Goal: Register for event/course

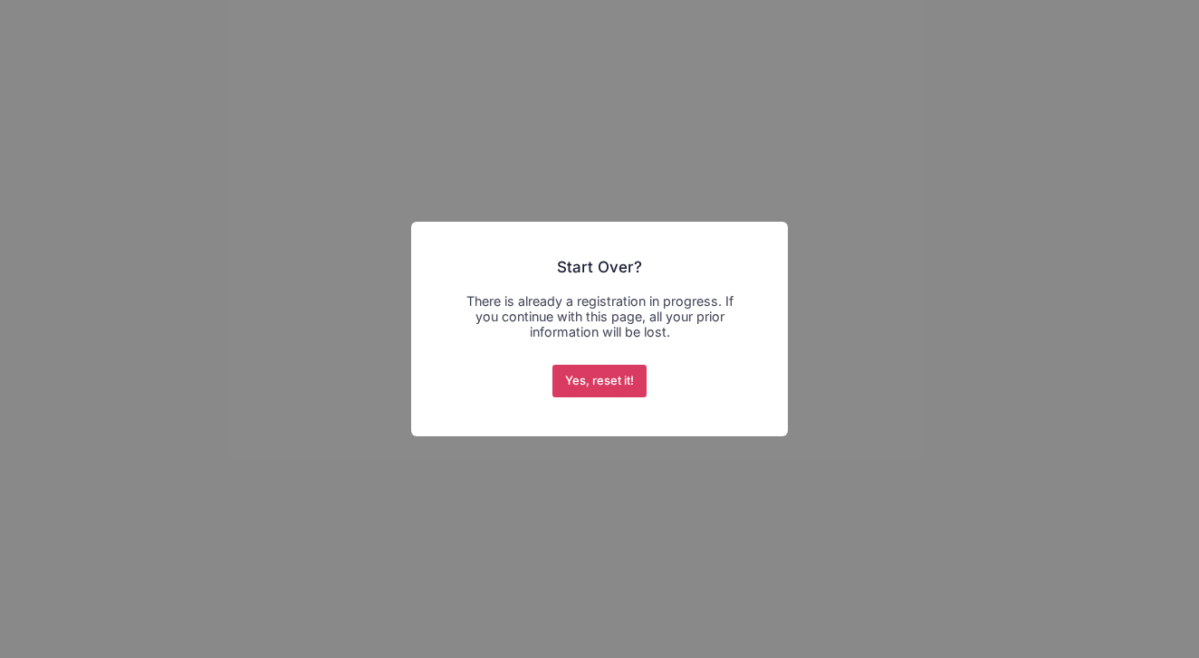
click at [609, 381] on button "Yes, reset it!" at bounding box center [599, 381] width 95 height 33
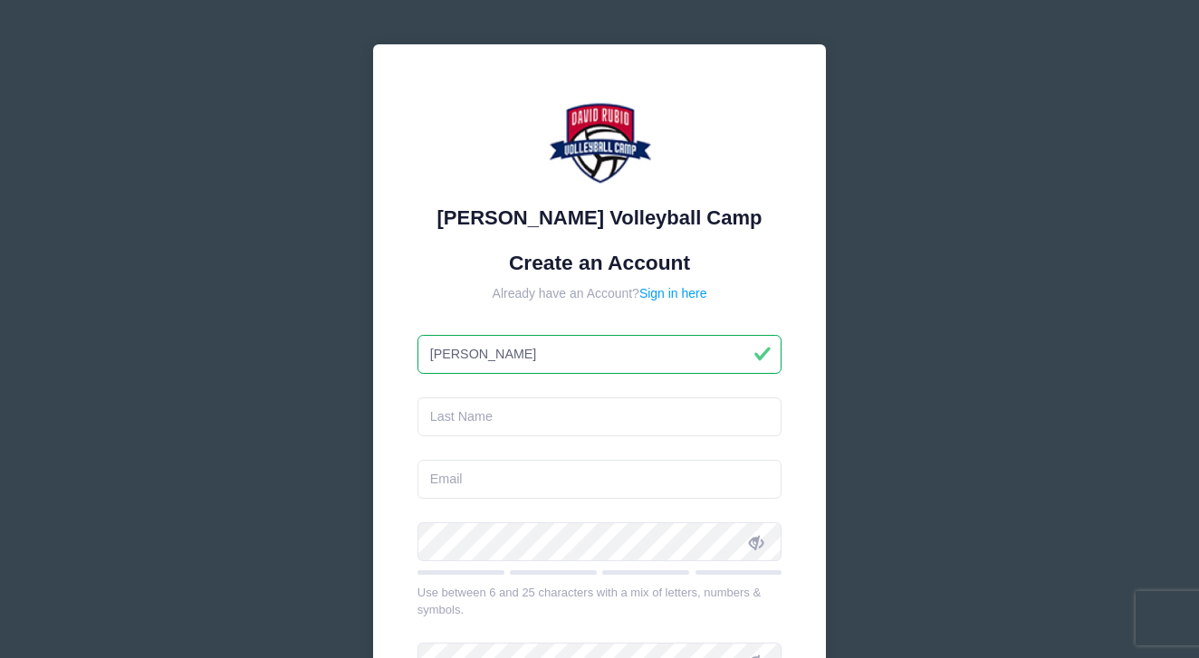
type input "[PERSON_NAME]"
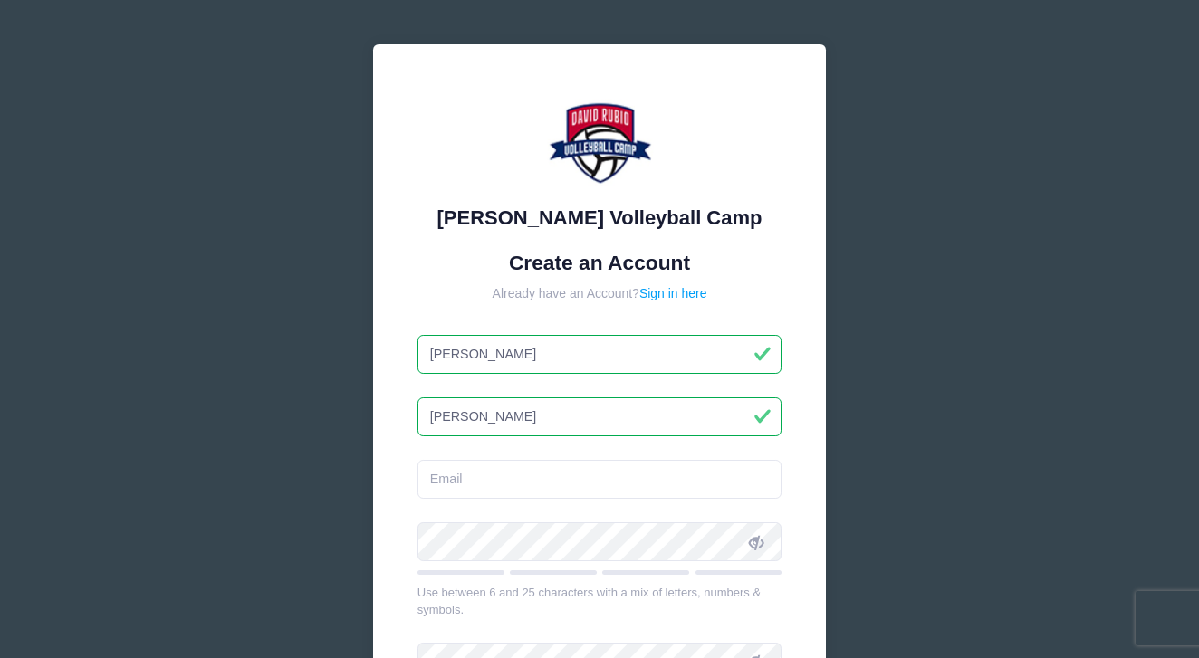
type input "McGettigan"
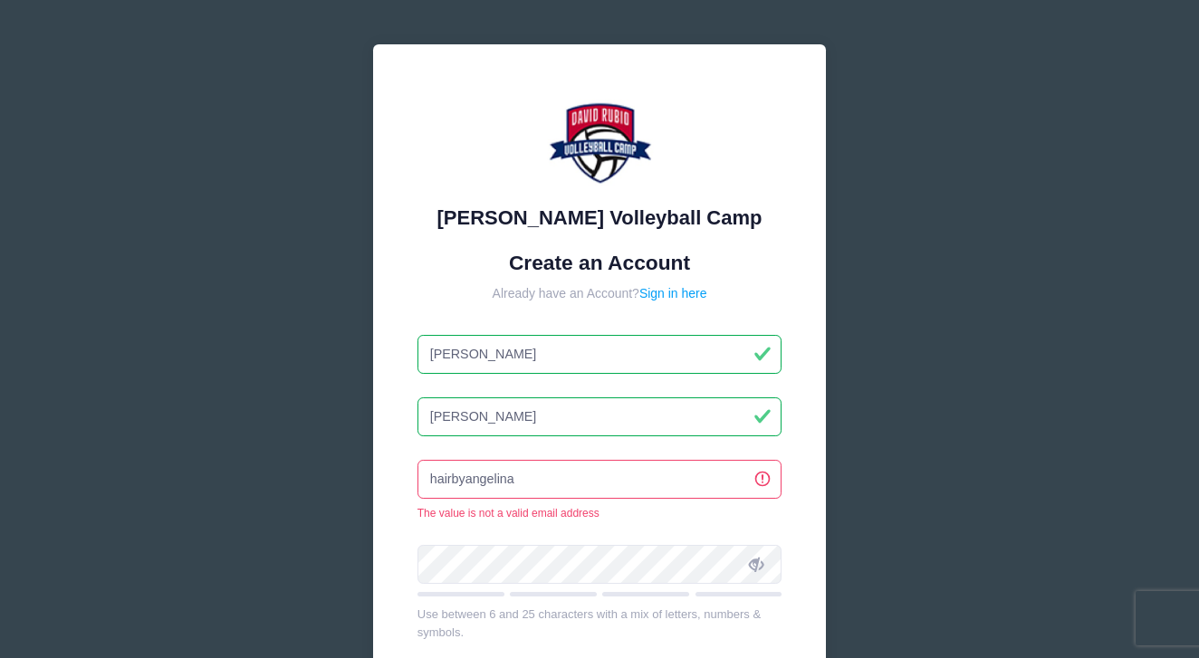
click at [644, 489] on input "hairbyangelina" at bounding box center [599, 479] width 365 height 39
click at [641, 482] on input "hairbyangelina" at bounding box center [599, 479] width 365 height 39
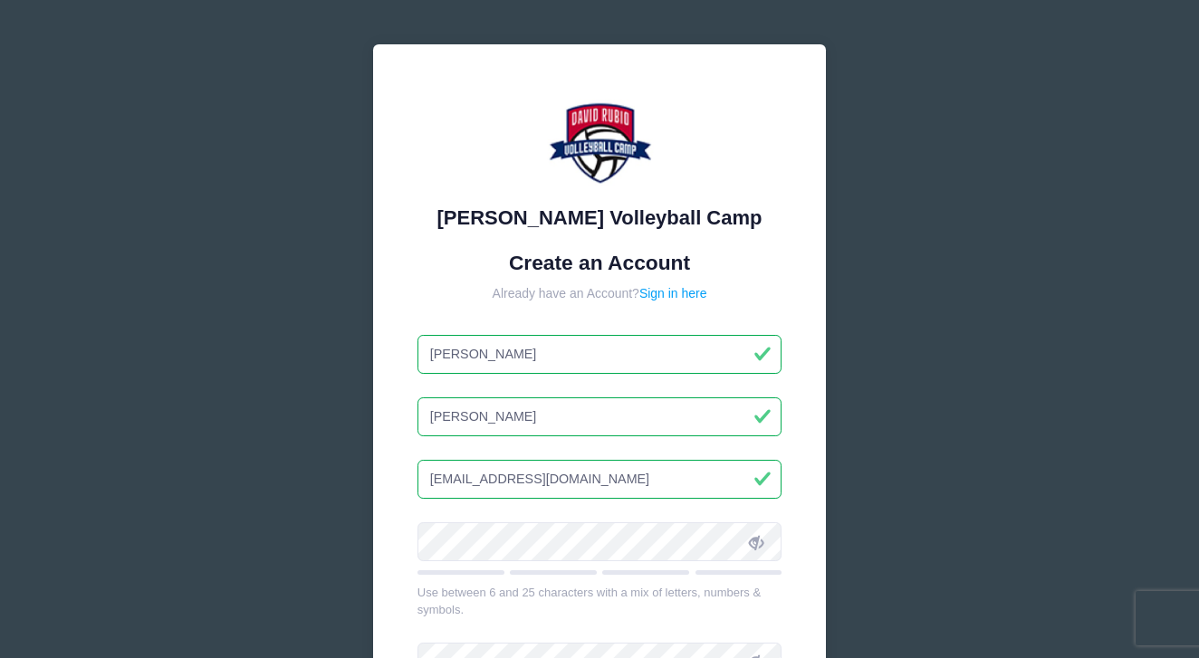
type input "hairbyangelina@gmail.com"
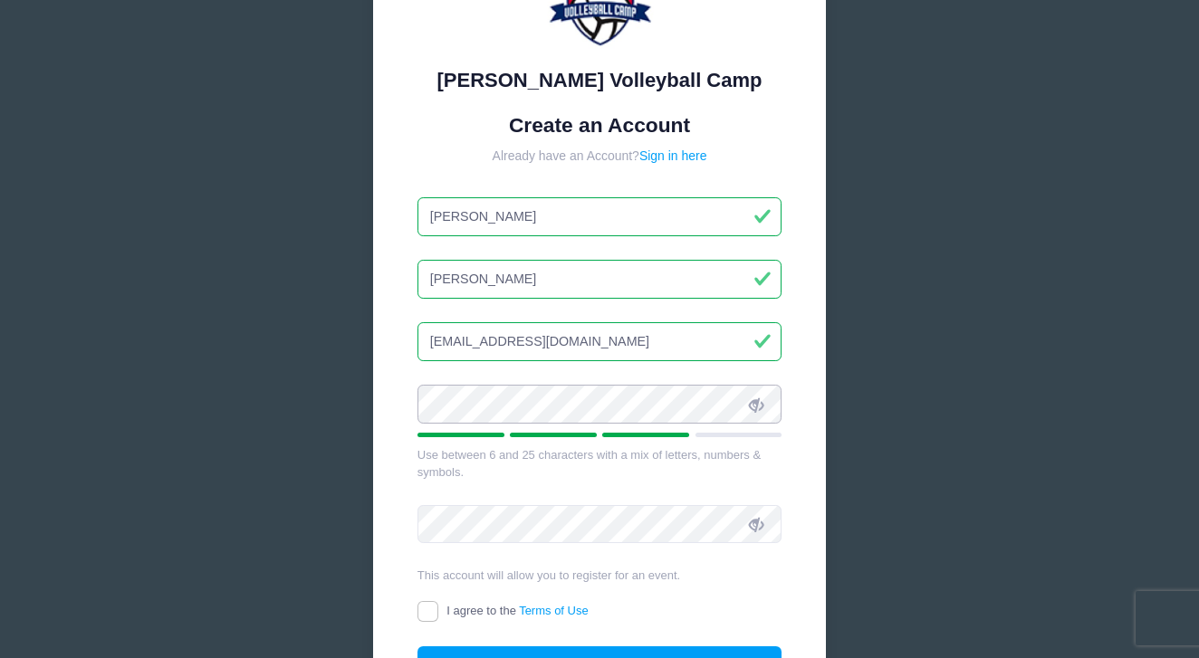
scroll to position [140, 0]
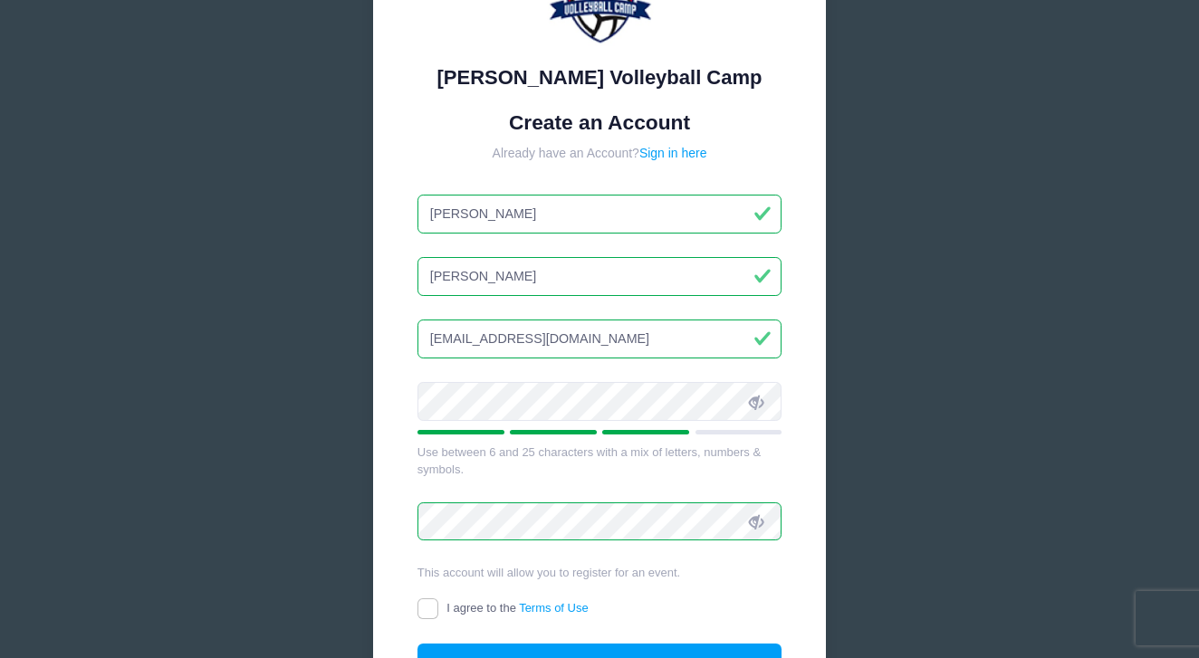
click at [422, 607] on input "I agree to the Terms of Use" at bounding box center [427, 608] width 21 height 21
checkbox input "true"
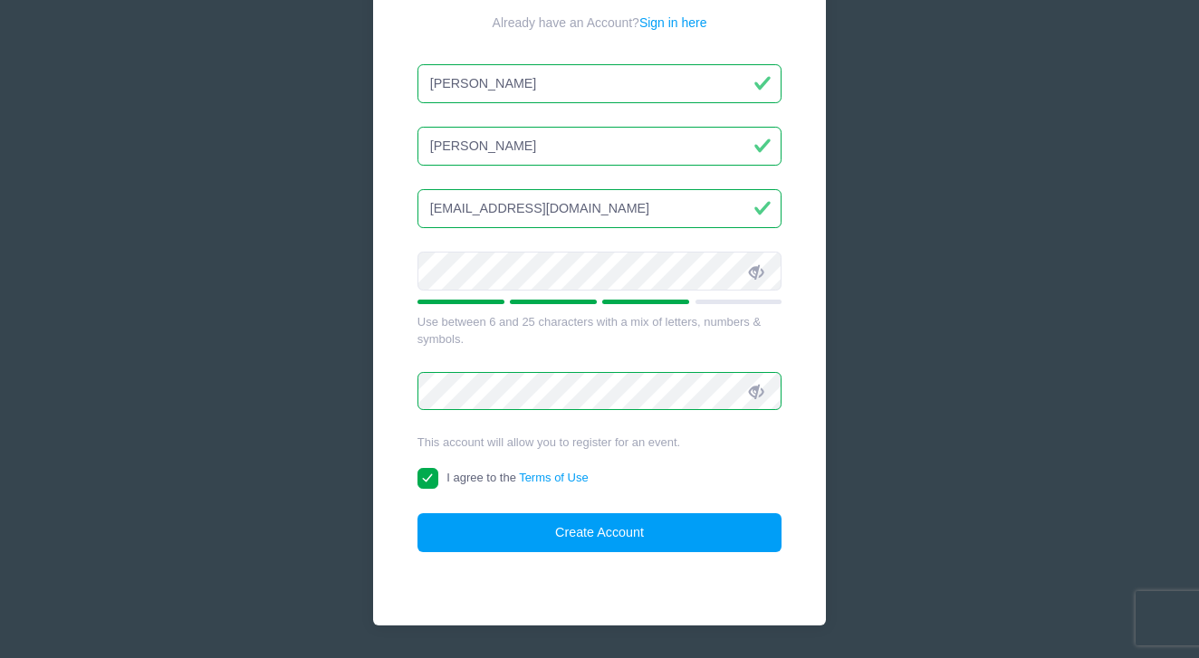
scroll to position [272, 0]
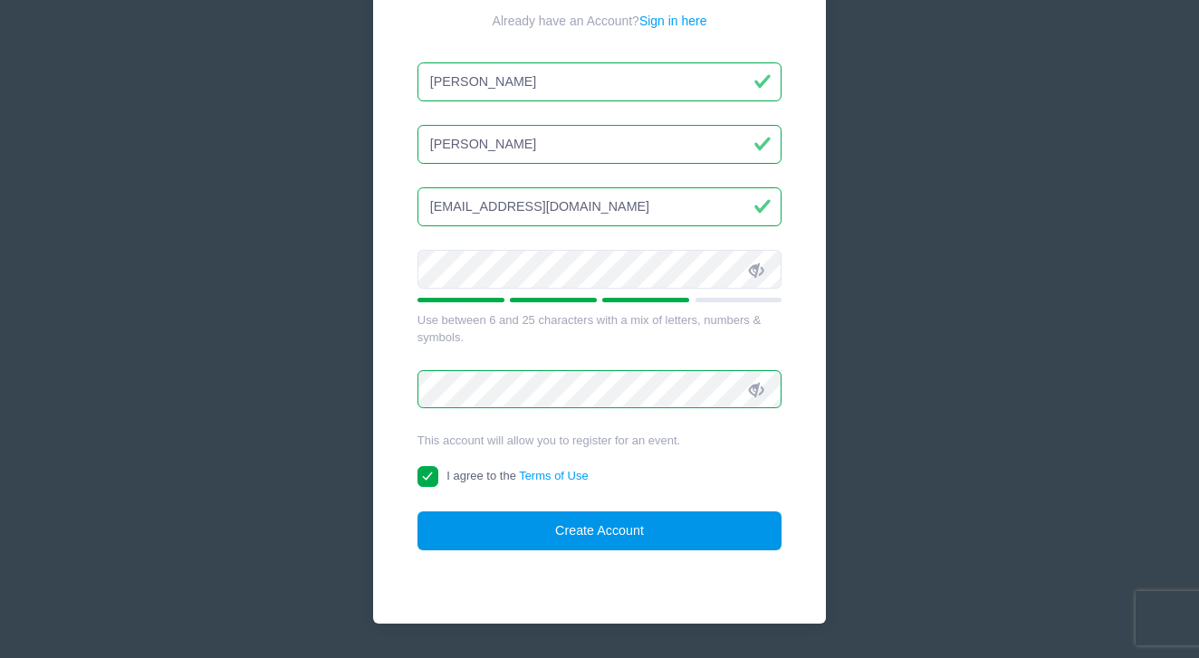
click at [555, 525] on button "Create Account" at bounding box center [599, 530] width 365 height 39
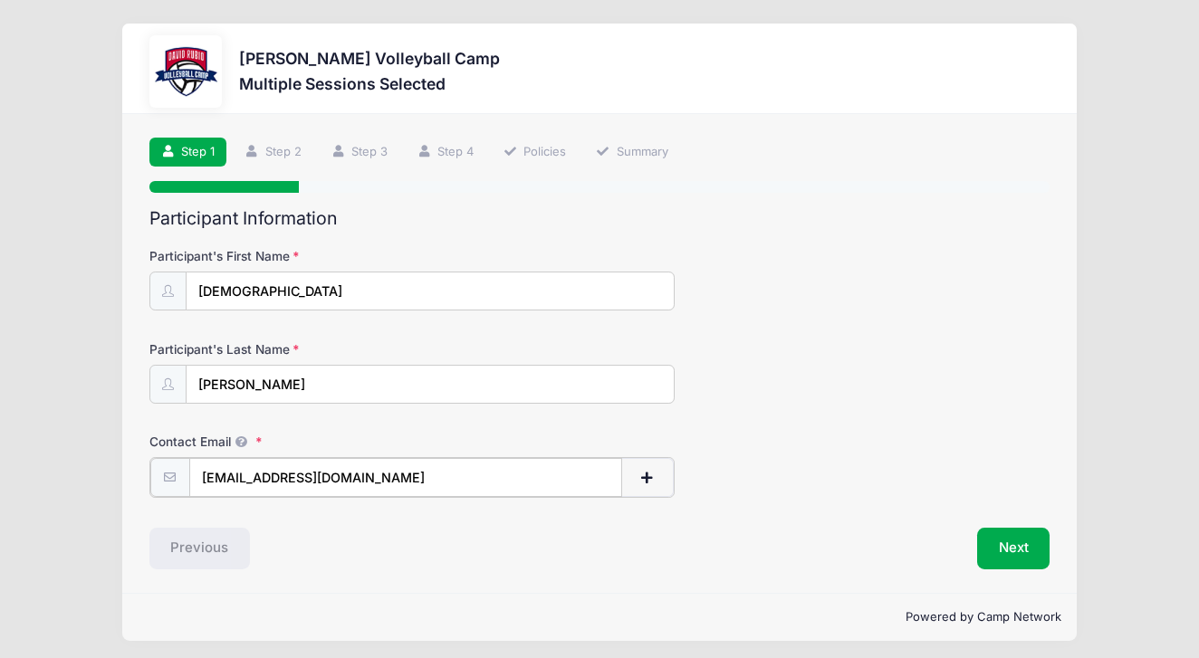
type input "[EMAIL_ADDRESS][DOMAIN_NAME]"
click at [831, 445] on div "Contact Email [EMAIL_ADDRESS][DOMAIN_NAME]" at bounding box center [599, 464] width 901 height 63
click at [1006, 540] on button "Next" at bounding box center [1013, 547] width 73 height 42
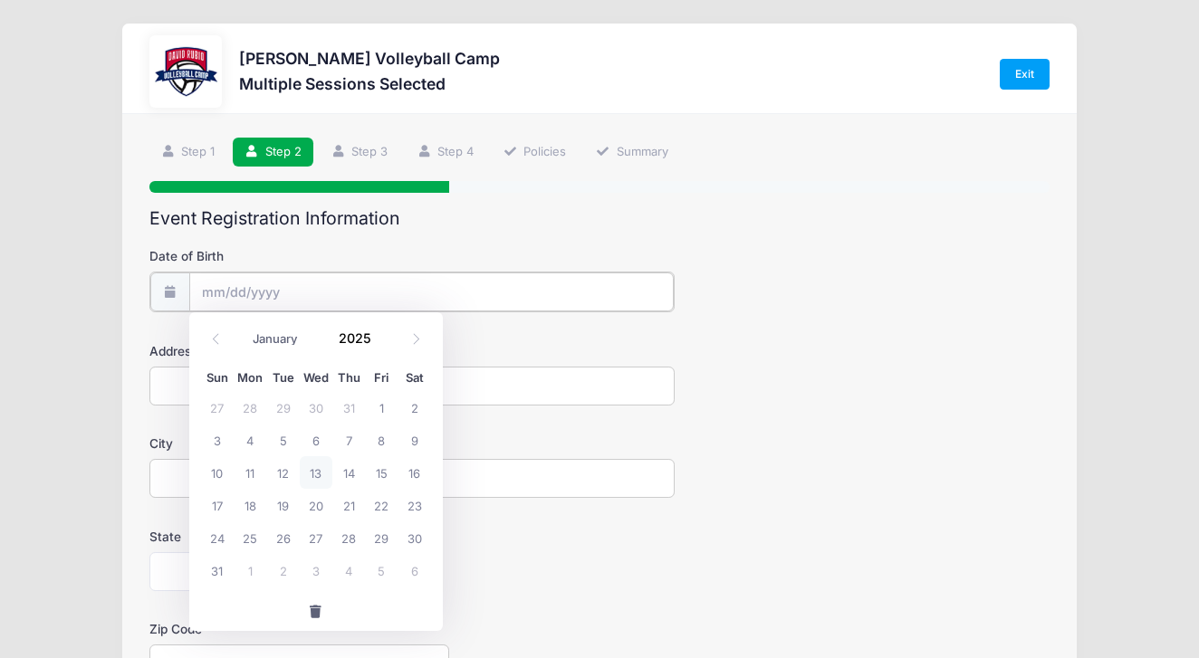
click at [281, 286] on input "Date of Birth" at bounding box center [431, 291] width 484 height 39
click at [258, 442] on span "4" at bounding box center [250, 440] width 33 height 33
type input "08/04/2025"
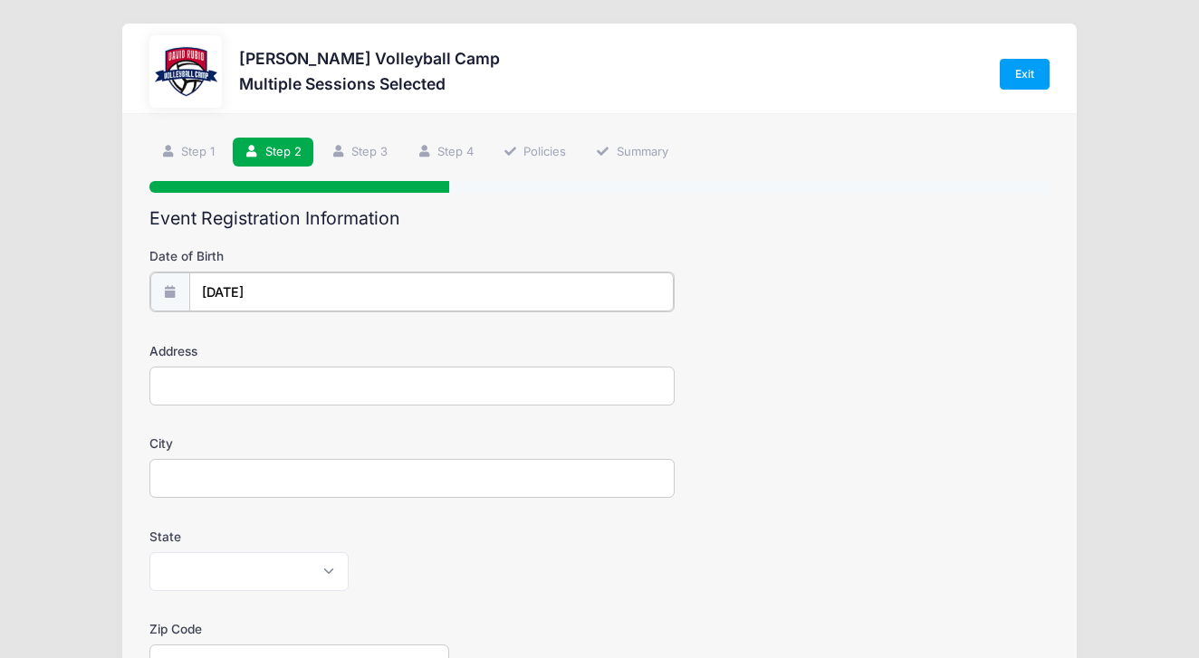
click at [299, 295] on input "08/04/2025" at bounding box center [431, 291] width 484 height 39
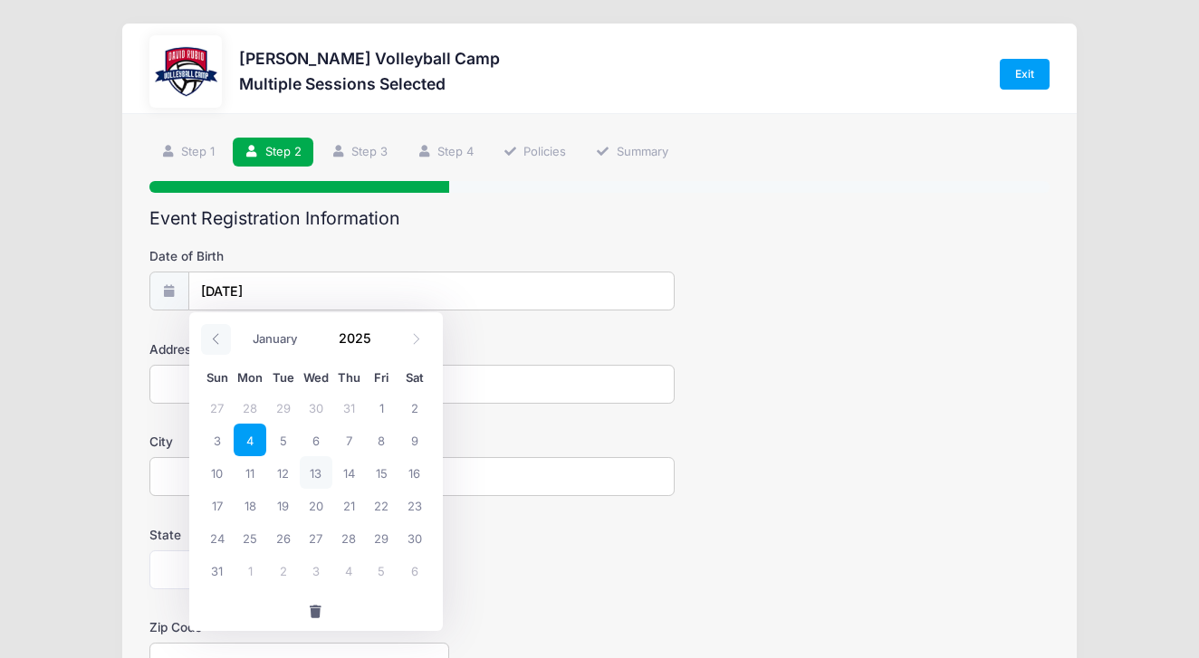
click at [220, 337] on icon at bounding box center [216, 339] width 12 height 12
select select "3"
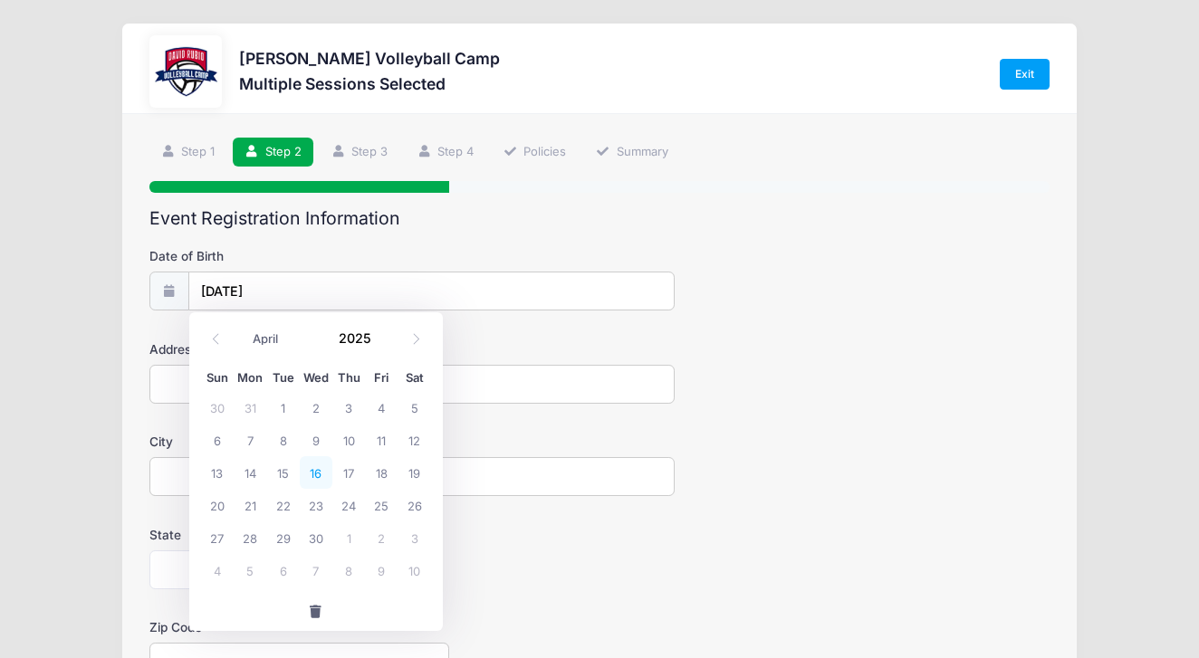
click at [320, 475] on span "16" at bounding box center [316, 472] width 33 height 33
type input "04/16/2025"
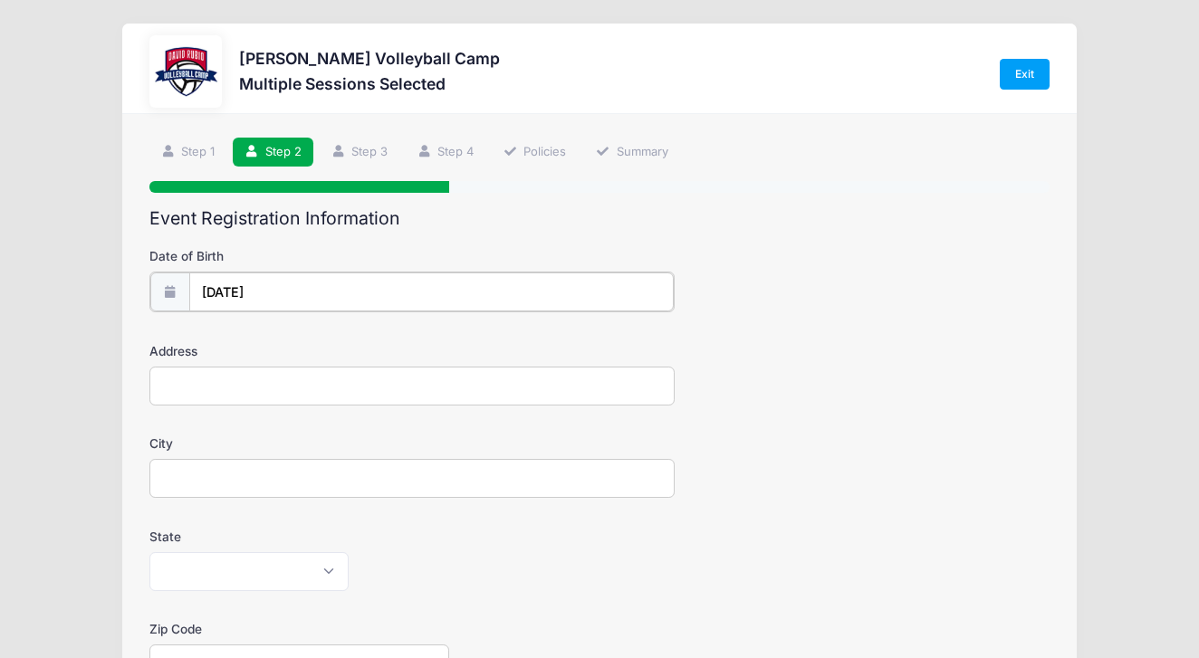
click at [272, 295] on input "04/16/2025" at bounding box center [431, 291] width 484 height 39
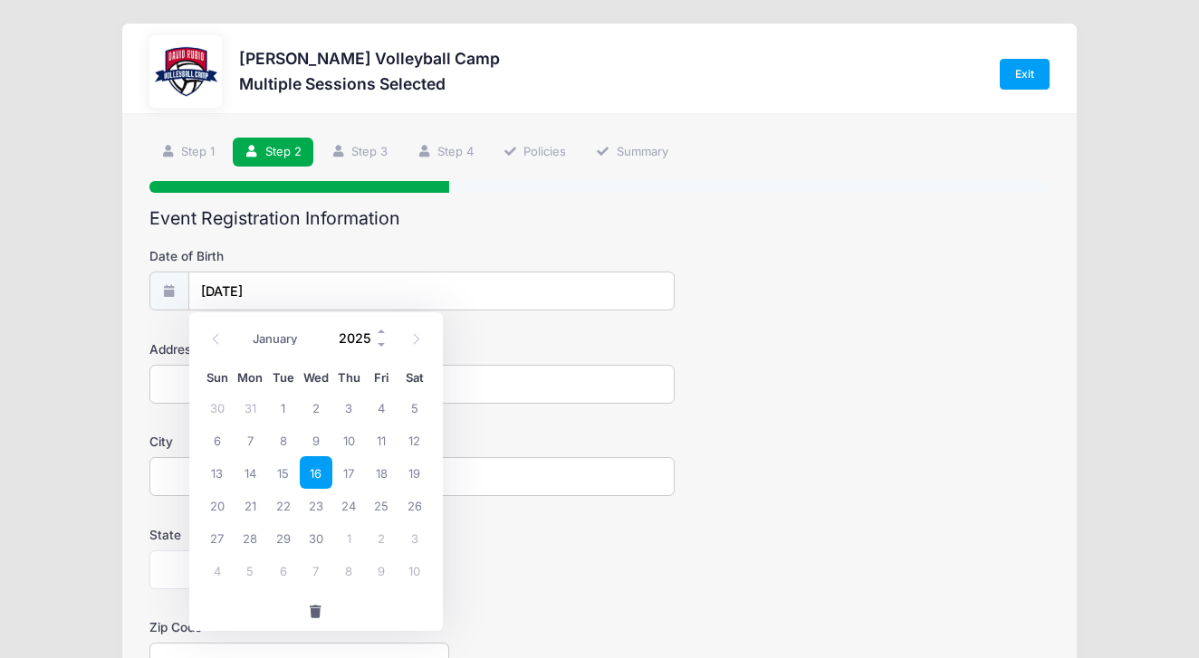
click at [375, 344] on input "2025" at bounding box center [359, 337] width 59 height 27
click at [379, 347] on span at bounding box center [382, 345] width 13 height 14
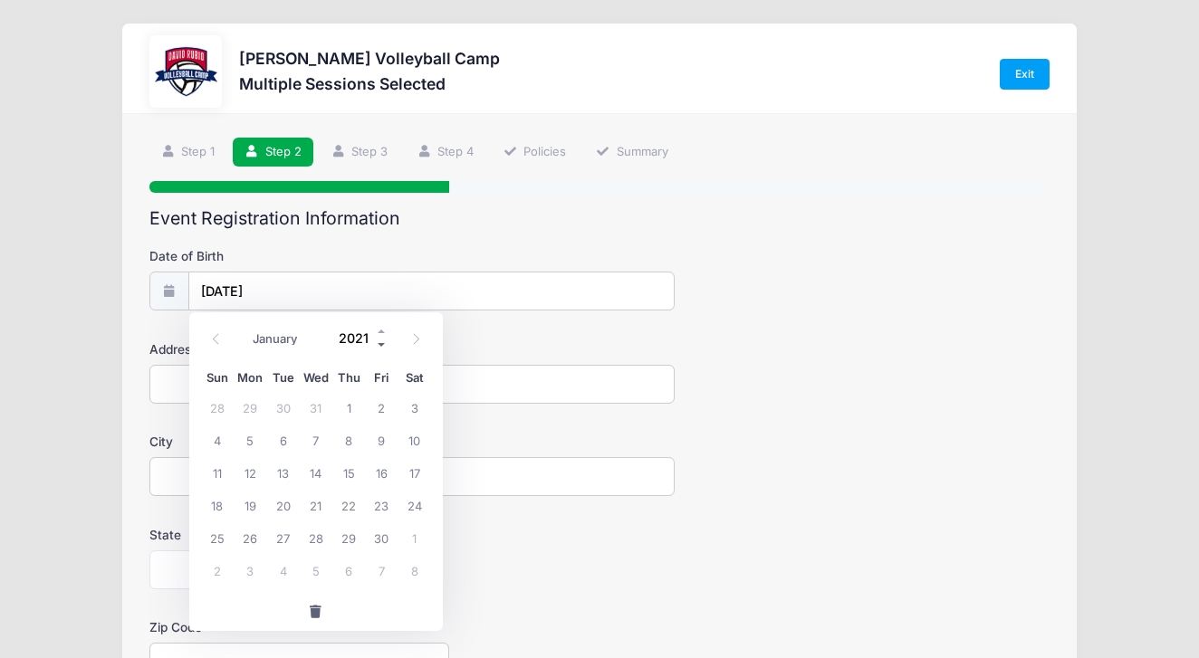
click at [379, 347] on span at bounding box center [382, 345] width 13 height 14
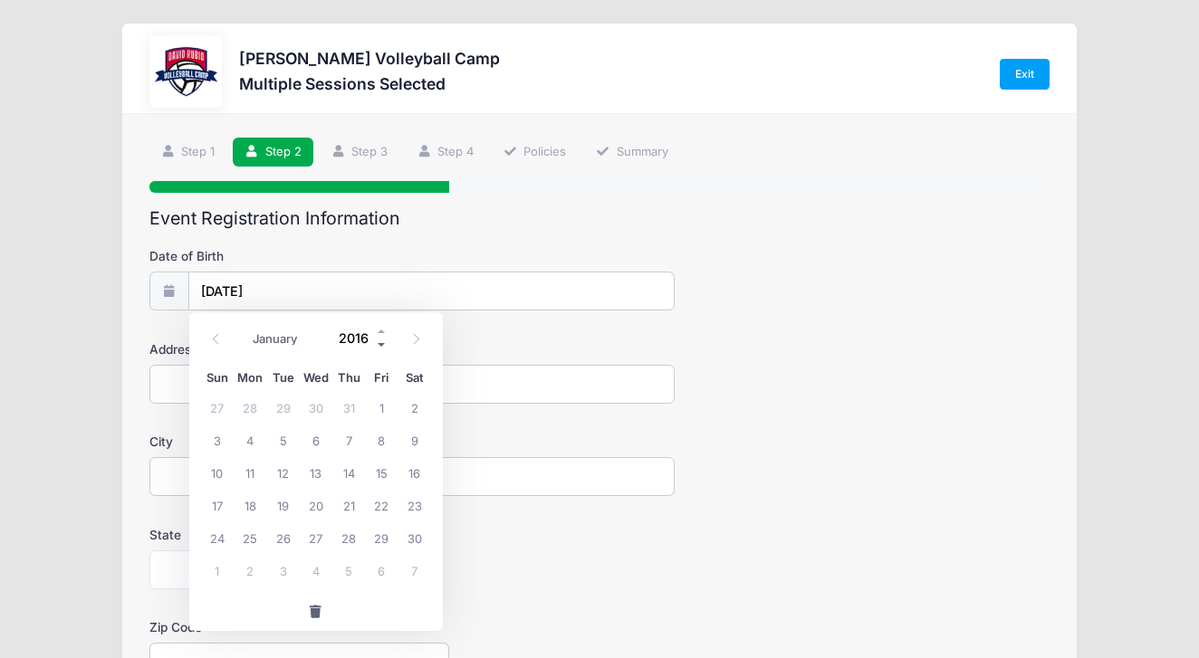
click at [379, 347] on span at bounding box center [382, 345] width 13 height 14
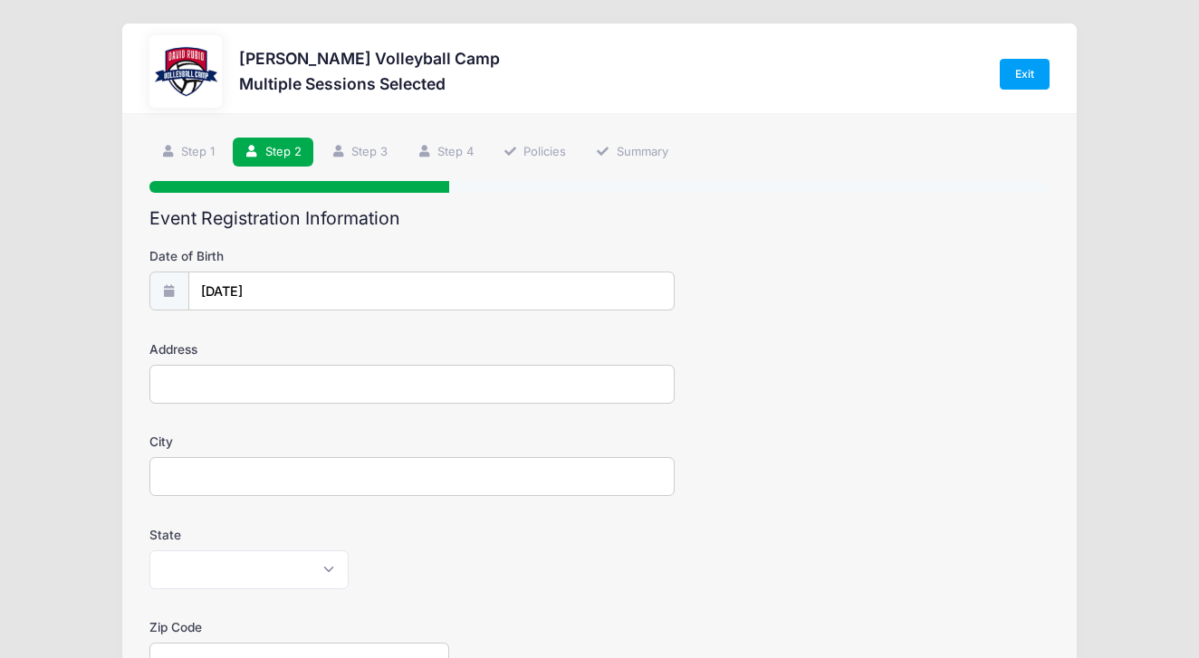
type input "2025"
click at [286, 286] on input "04/16/2025" at bounding box center [431, 291] width 484 height 39
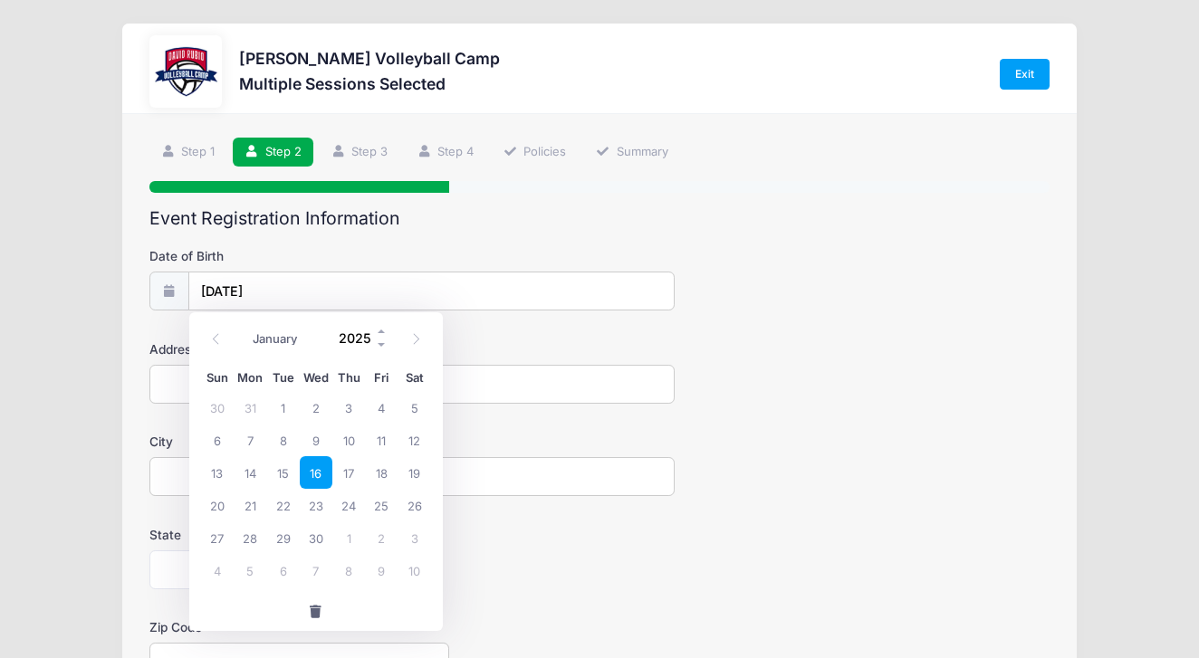
click at [373, 336] on input "2025" at bounding box center [359, 337] width 59 height 27
click at [421, 337] on icon at bounding box center [416, 339] width 12 height 12
click at [216, 341] on icon at bounding box center [216, 339] width 12 height 12
select select "3"
click at [384, 344] on span at bounding box center [382, 345] width 13 height 14
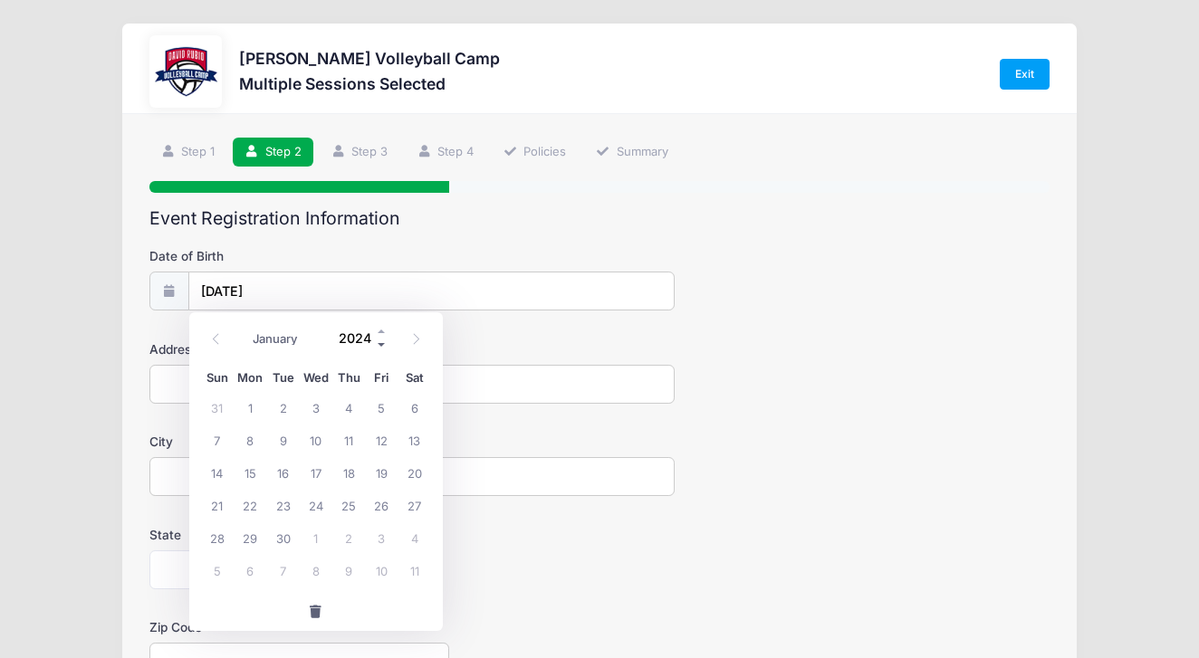
click at [384, 344] on span at bounding box center [382, 345] width 13 height 14
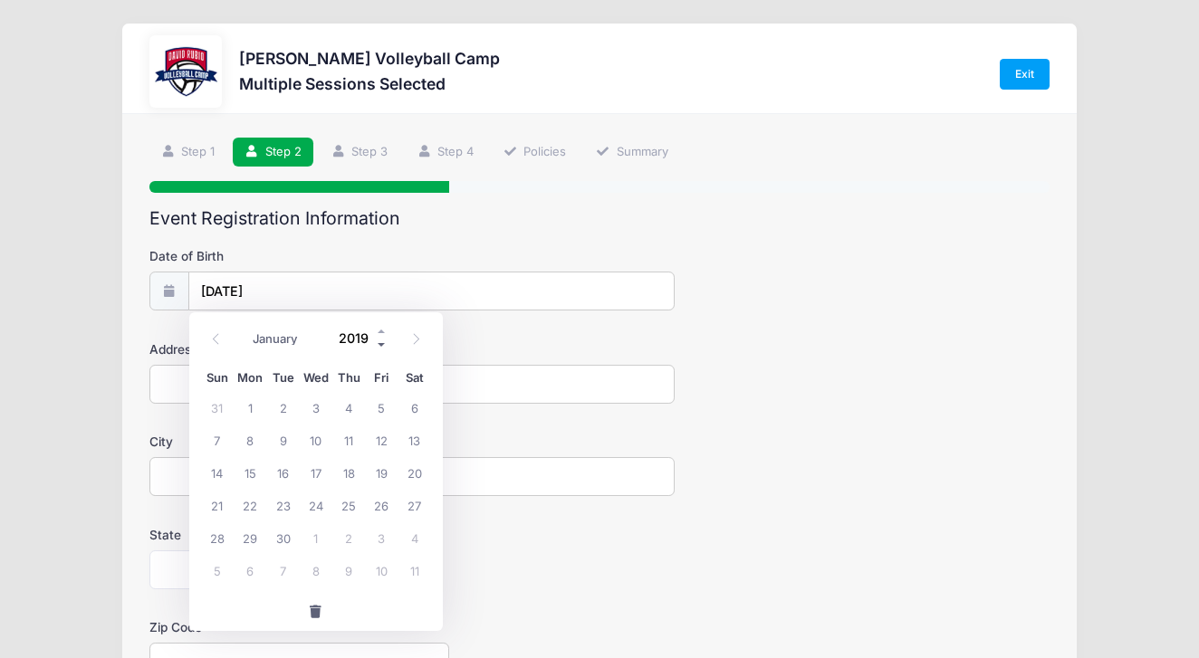
click at [384, 344] on span at bounding box center [382, 345] width 13 height 14
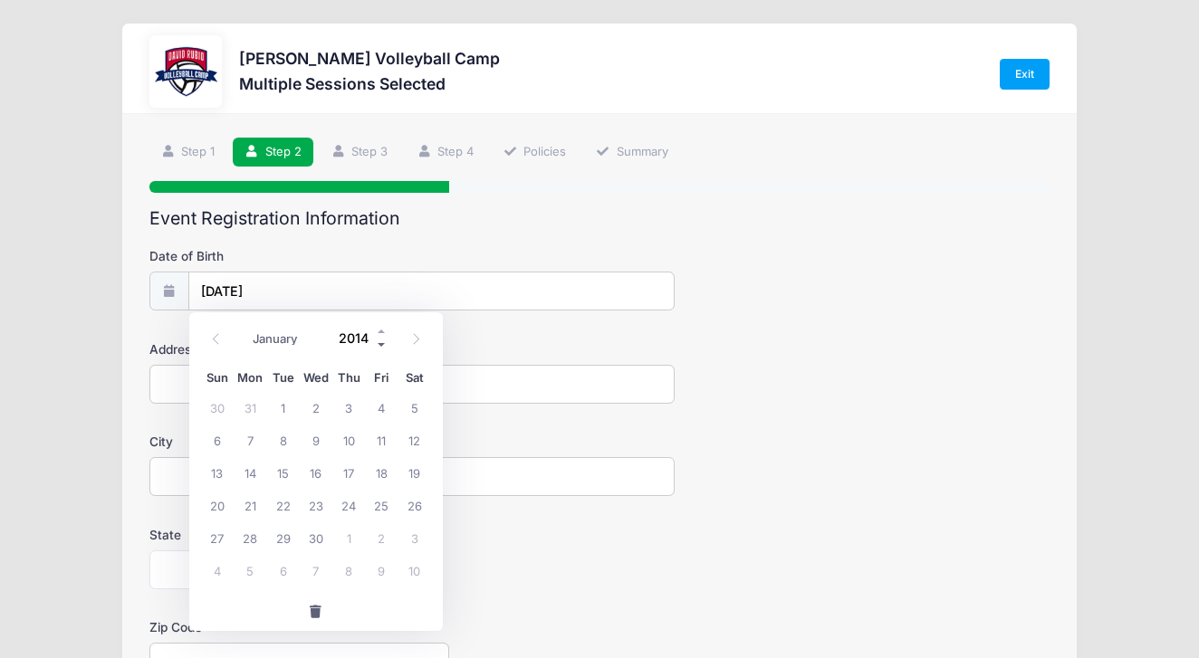
click at [384, 344] on span at bounding box center [382, 345] width 13 height 14
type input "2013"
click at [412, 446] on span "13" at bounding box center [414, 440] width 33 height 33
type input "04/13/2013"
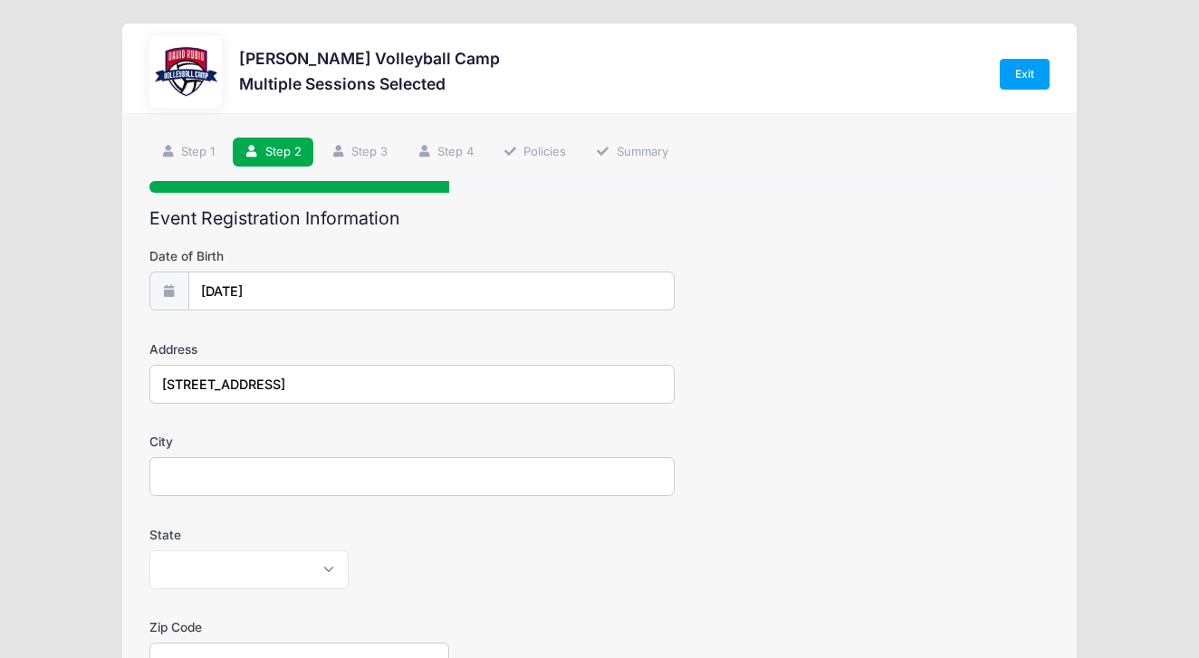
type input "5201 N. Bear Canyon rd."
type input "Tucson"
select select "AZ"
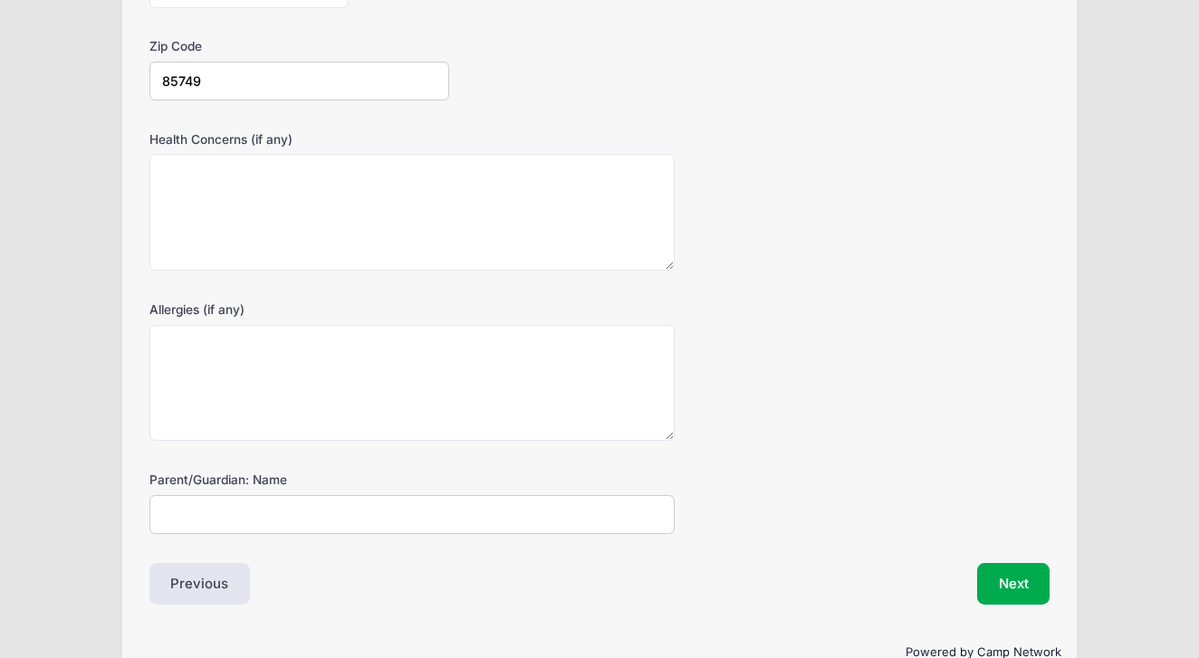
scroll to position [587, 0]
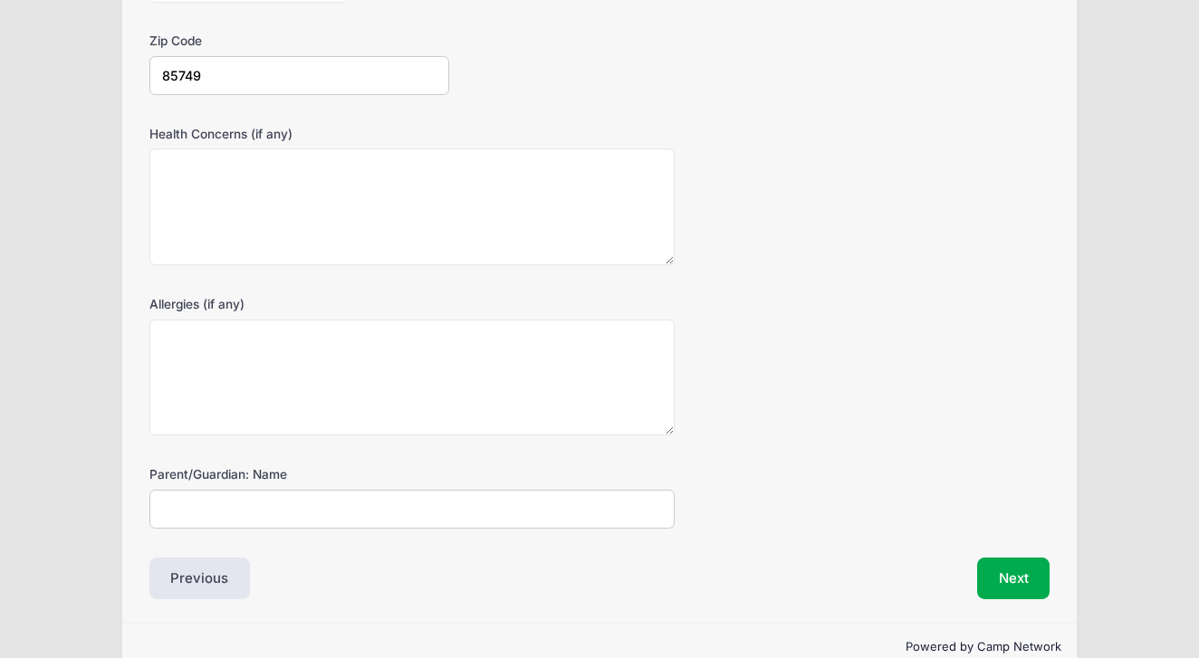
type input "85749"
type input "[PERSON_NAME]"
click at [1033, 577] on button "Next" at bounding box center [1013, 579] width 73 height 42
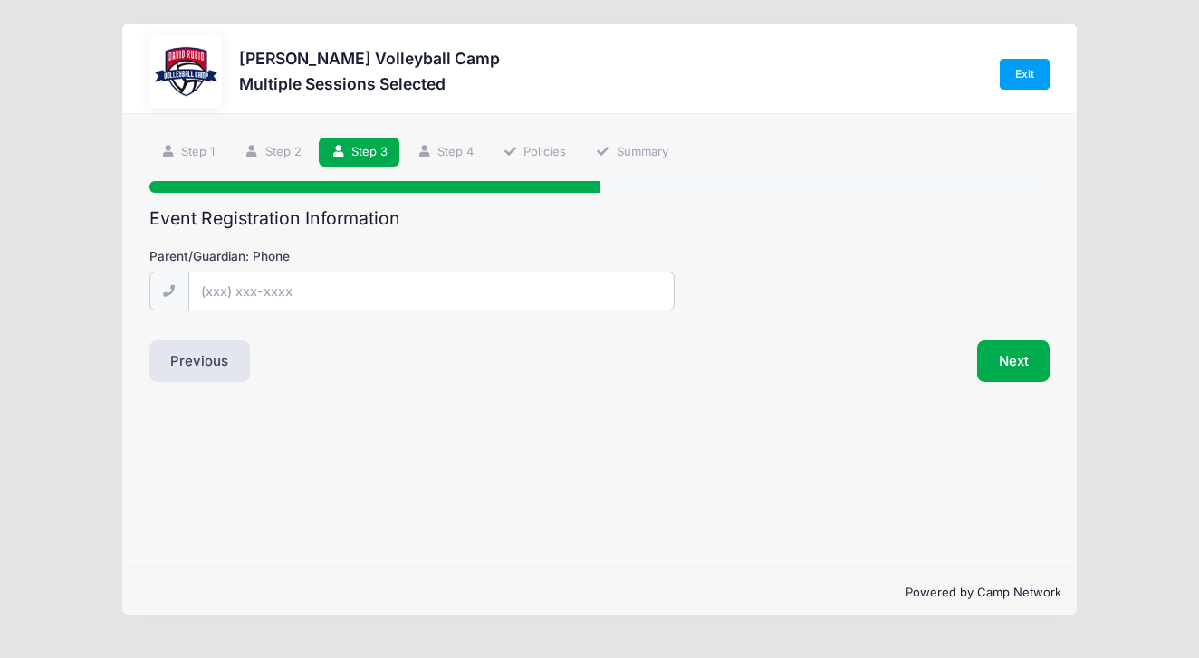
scroll to position [0, 0]
click at [234, 288] on input "Parent/Guardian: Phone" at bounding box center [431, 291] width 484 height 39
type input "(520) 333-8698"
click at [1017, 364] on button "Next" at bounding box center [1013, 361] width 73 height 42
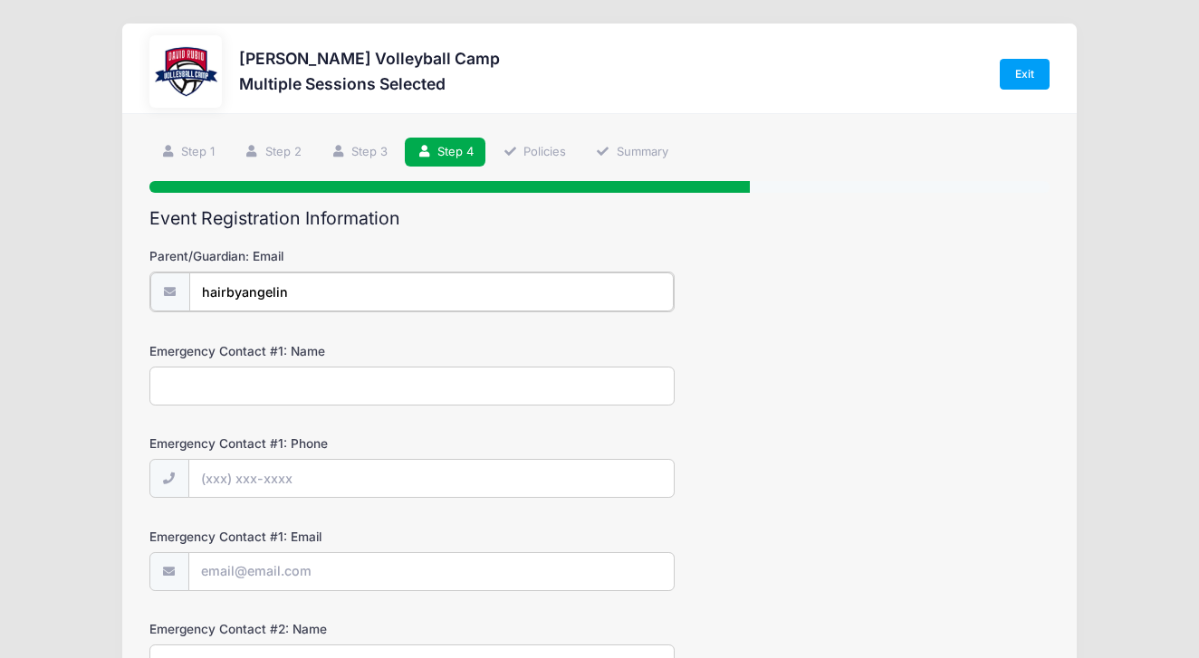
type input "hairbyangelina"
type input "hairbyangelina@gmail.com"
type input "J"
type input "Dr. Jack McGettigan"
type input "(520) 609-4488"
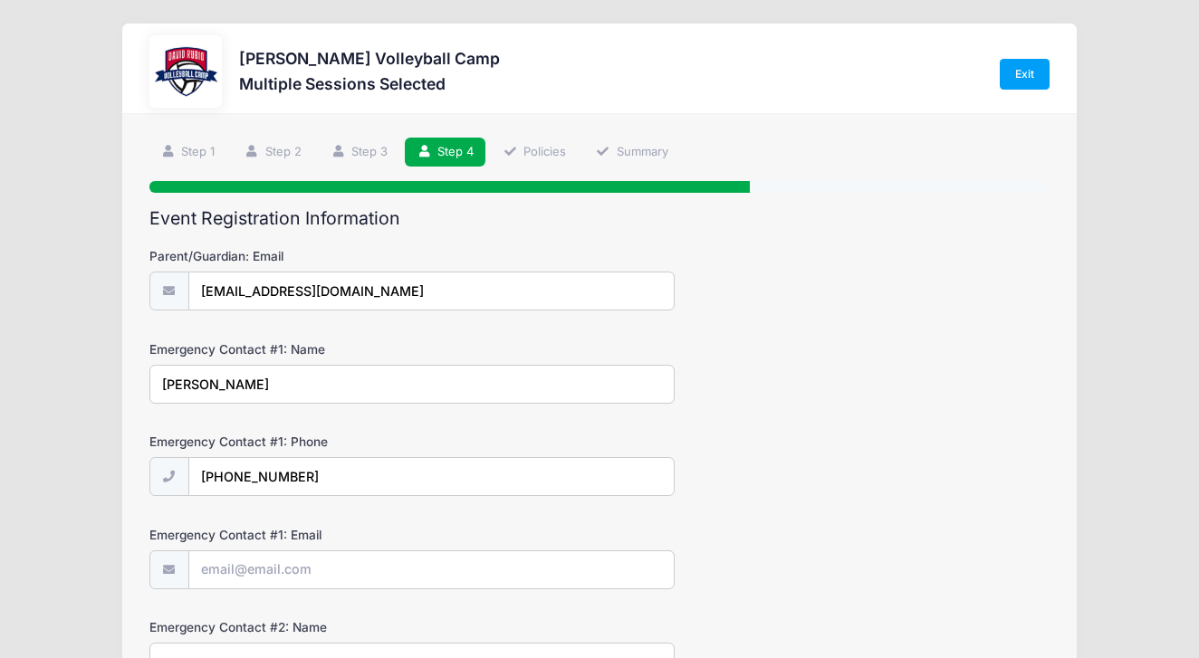
click at [304, 387] on input "Dr. Jack McGettigan" at bounding box center [411, 384] width 525 height 39
type input "Dr. Jack McGettigan Step Father"
click at [257, 574] on input "Emergency Contact #1: Email" at bounding box center [431, 570] width 484 height 39
type input "C"
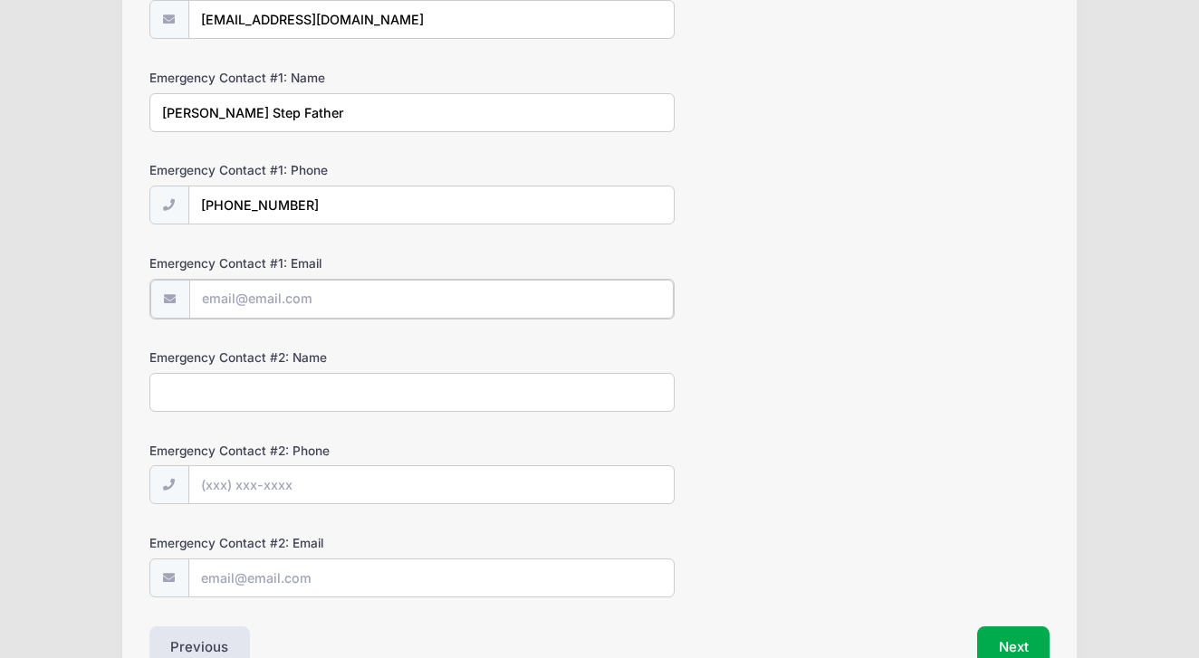
scroll to position [277, 0]
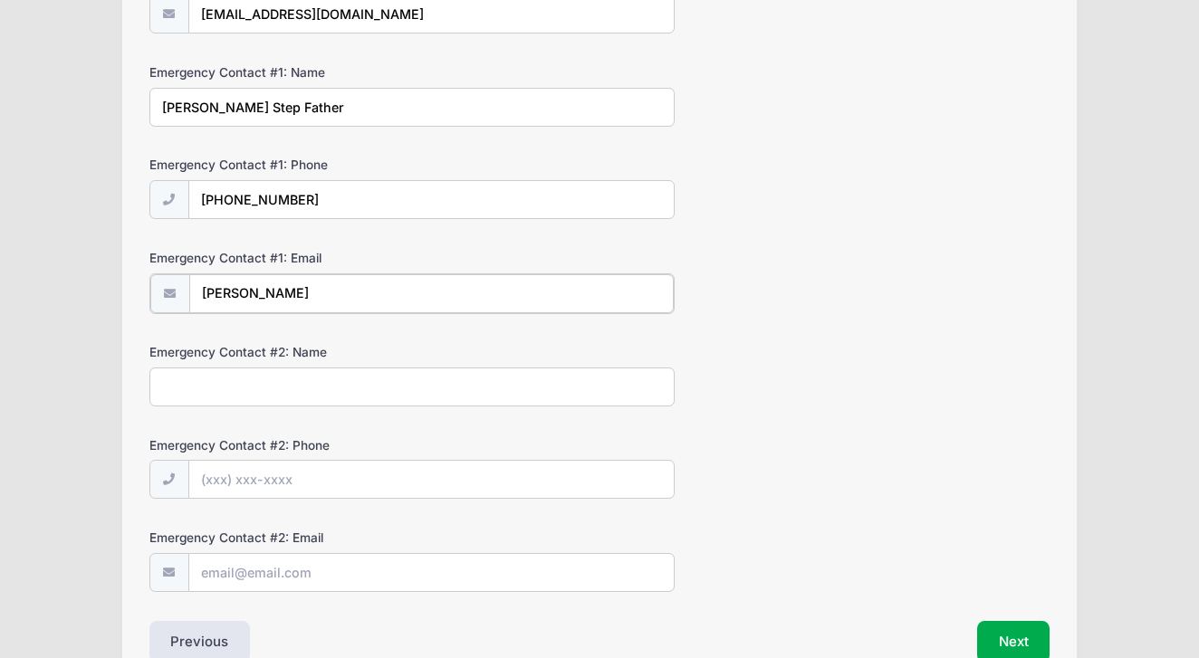
click at [319, 293] on input "Jonlyn McGettigan" at bounding box center [431, 293] width 484 height 39
type input "J"
type input "drjack@qlmc.com"
click at [241, 377] on input "Emergency Contact #2: Name" at bounding box center [411, 385] width 525 height 39
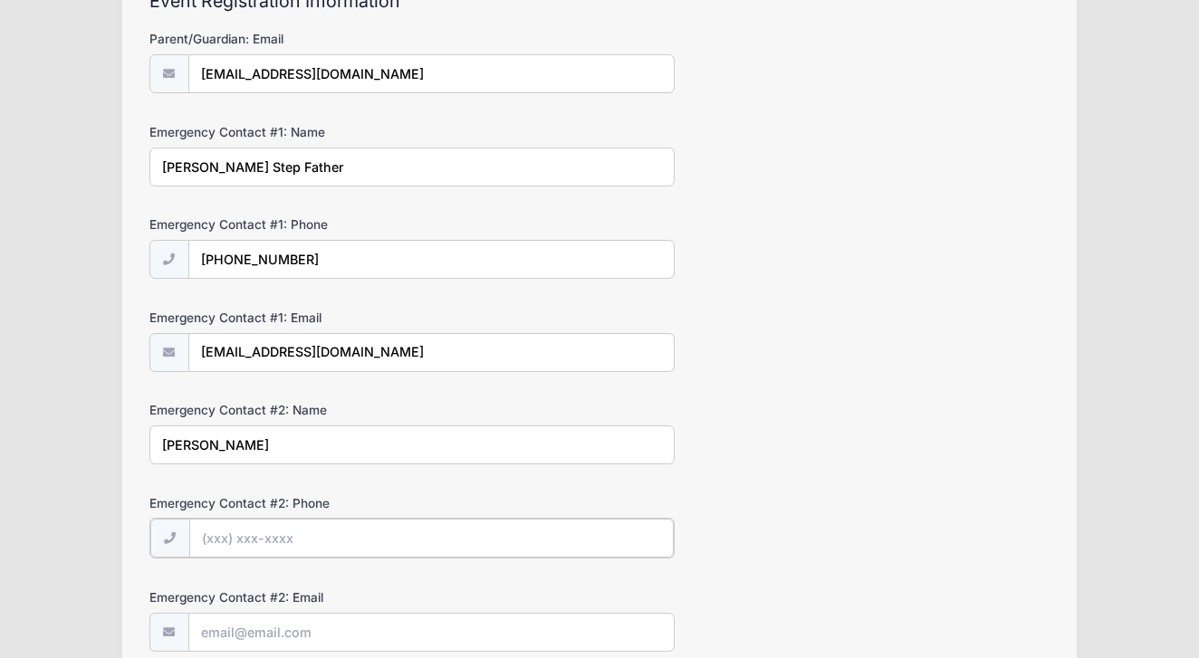
scroll to position [221, 0]
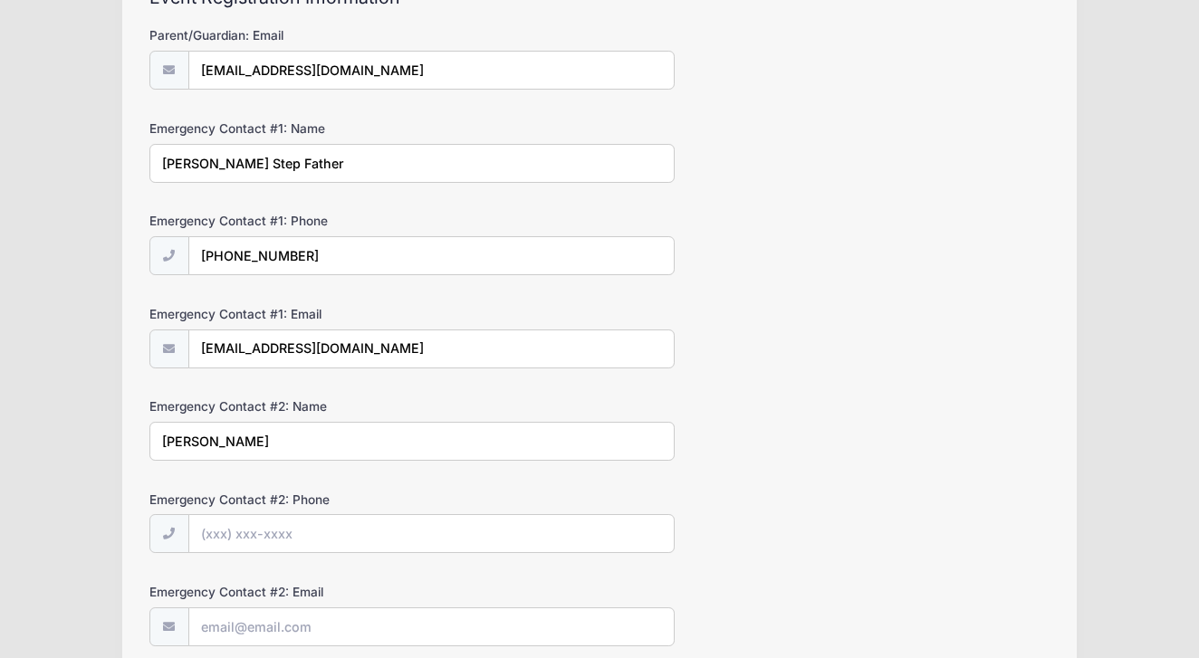
click at [281, 438] on input "Jonlyn McGettigan" at bounding box center [411, 441] width 525 height 39
type input "J"
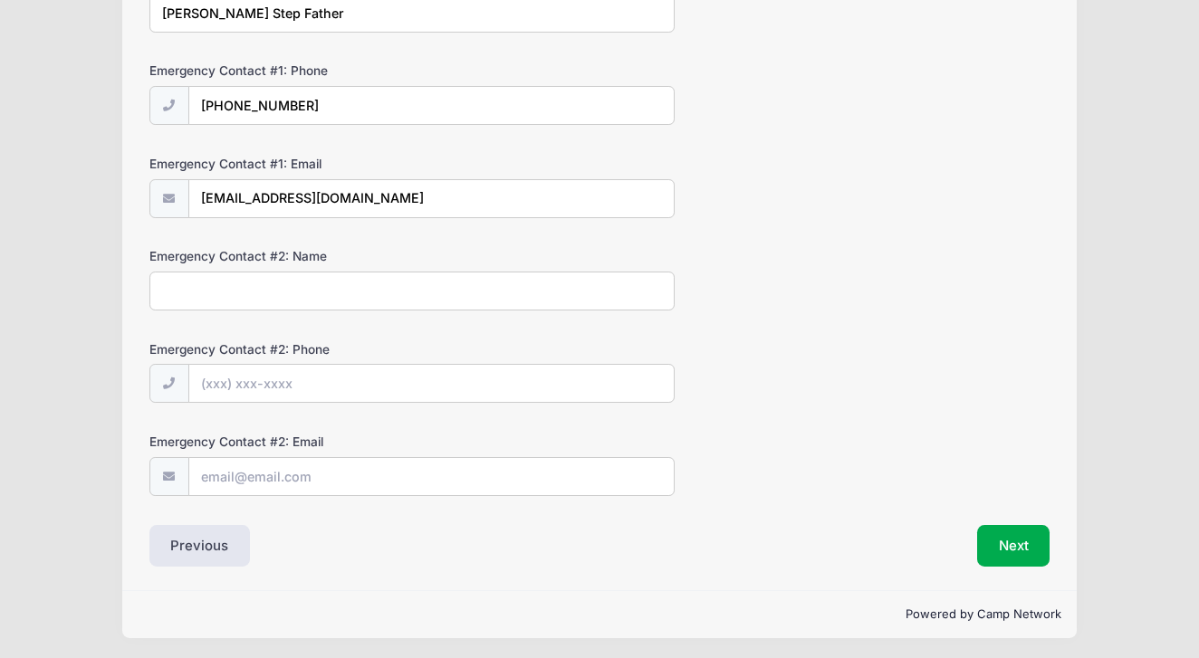
scroll to position [370, 0]
click at [1020, 539] on button "Next" at bounding box center [1013, 547] width 73 height 42
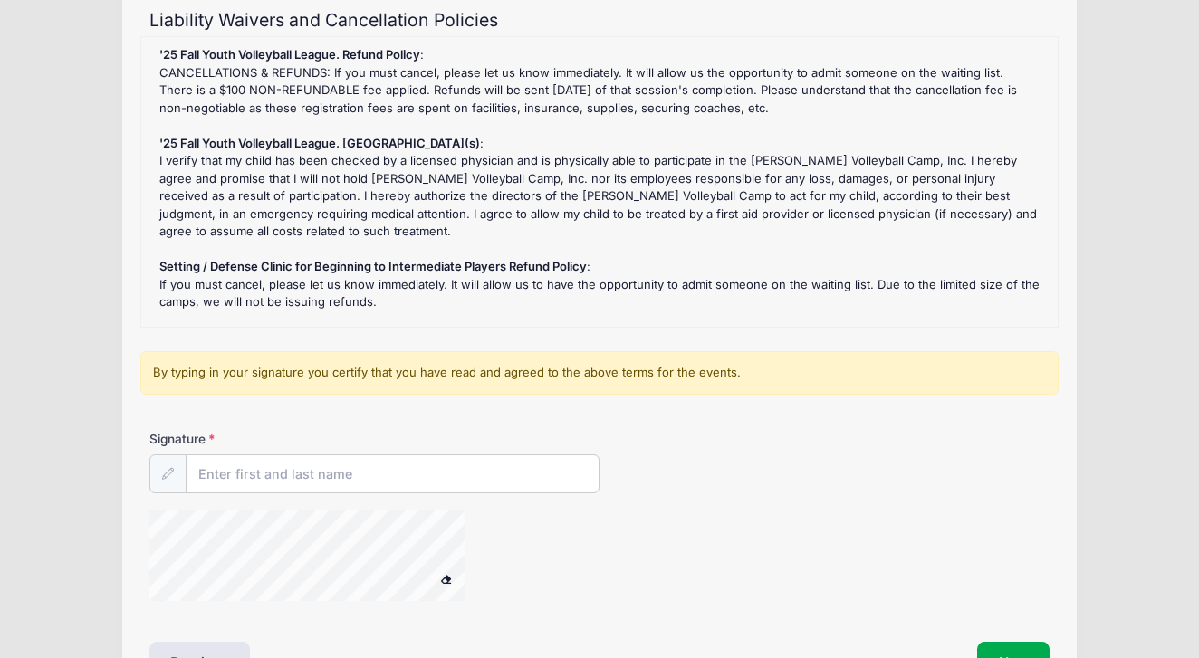
scroll to position [205, 0]
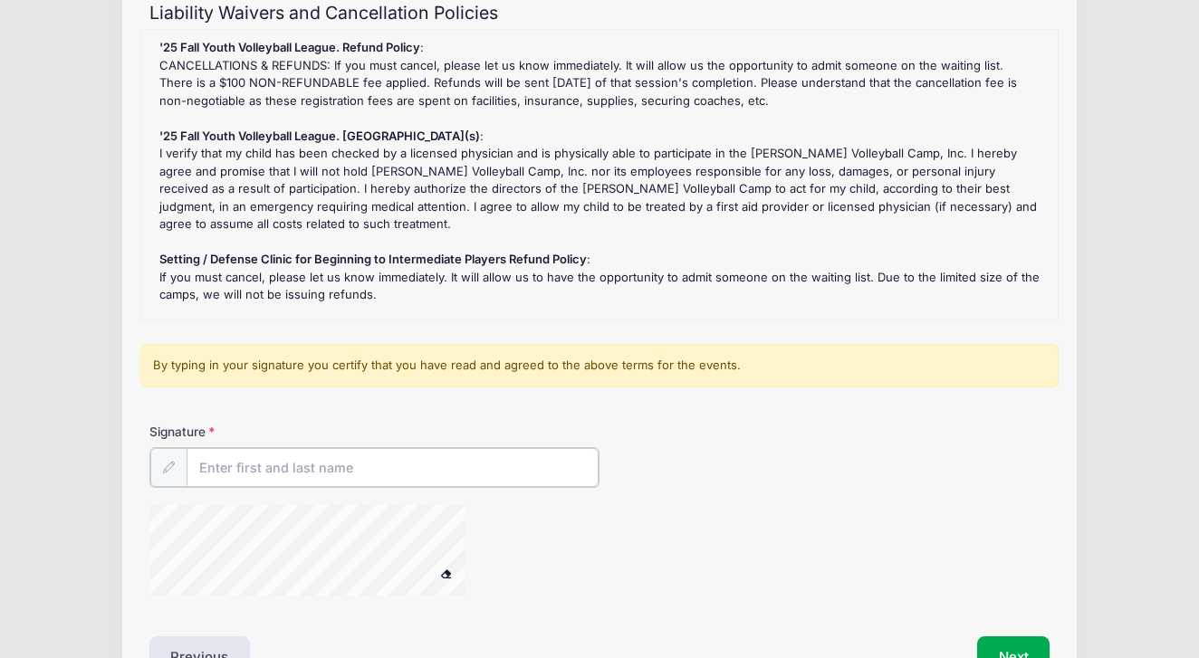
click at [220, 474] on input "Signature" at bounding box center [392, 467] width 412 height 39
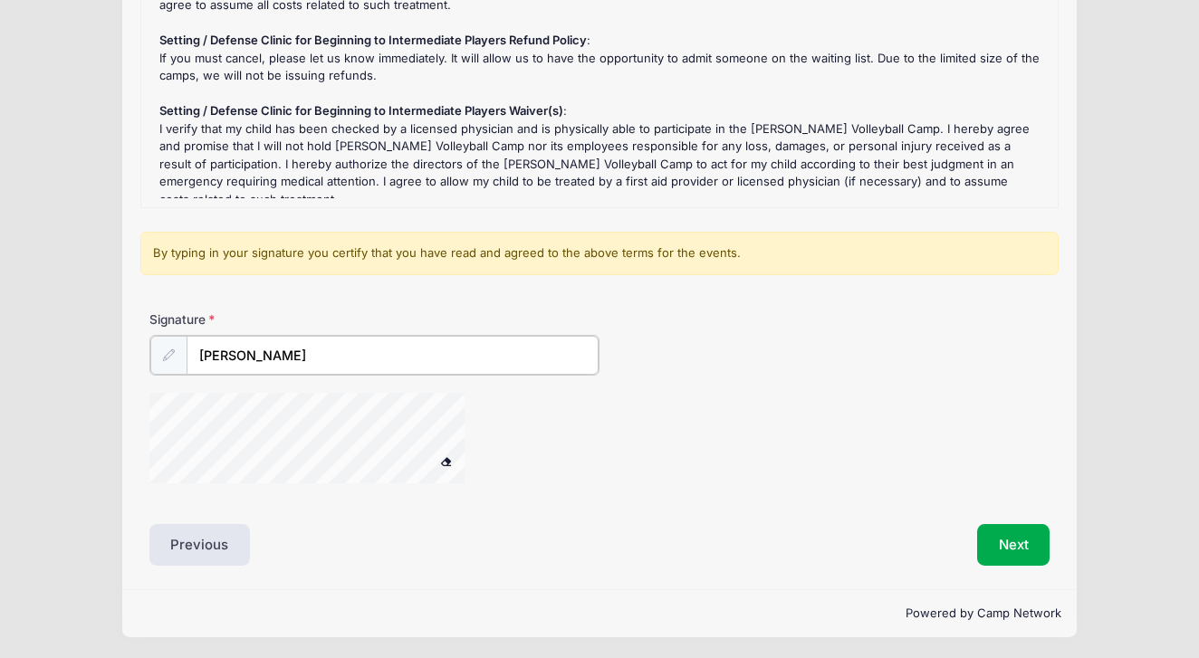
scroll to position [317, 0]
type input "[PERSON_NAME]"
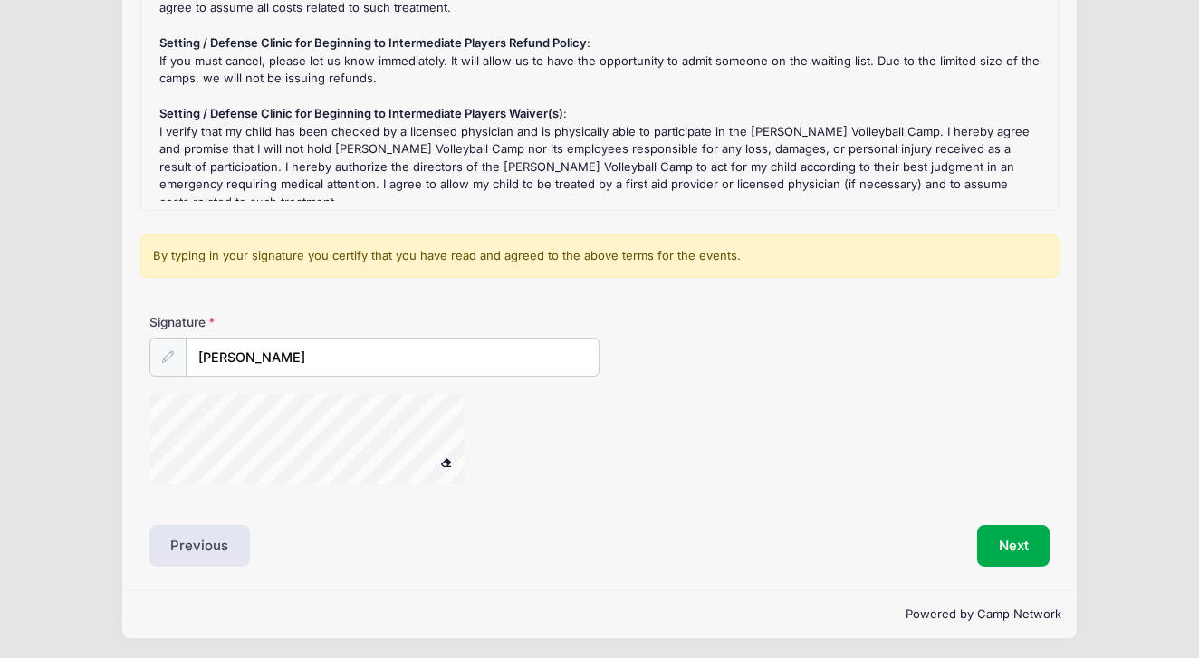
click at [165, 362] on div at bounding box center [167, 357] width 37 height 39
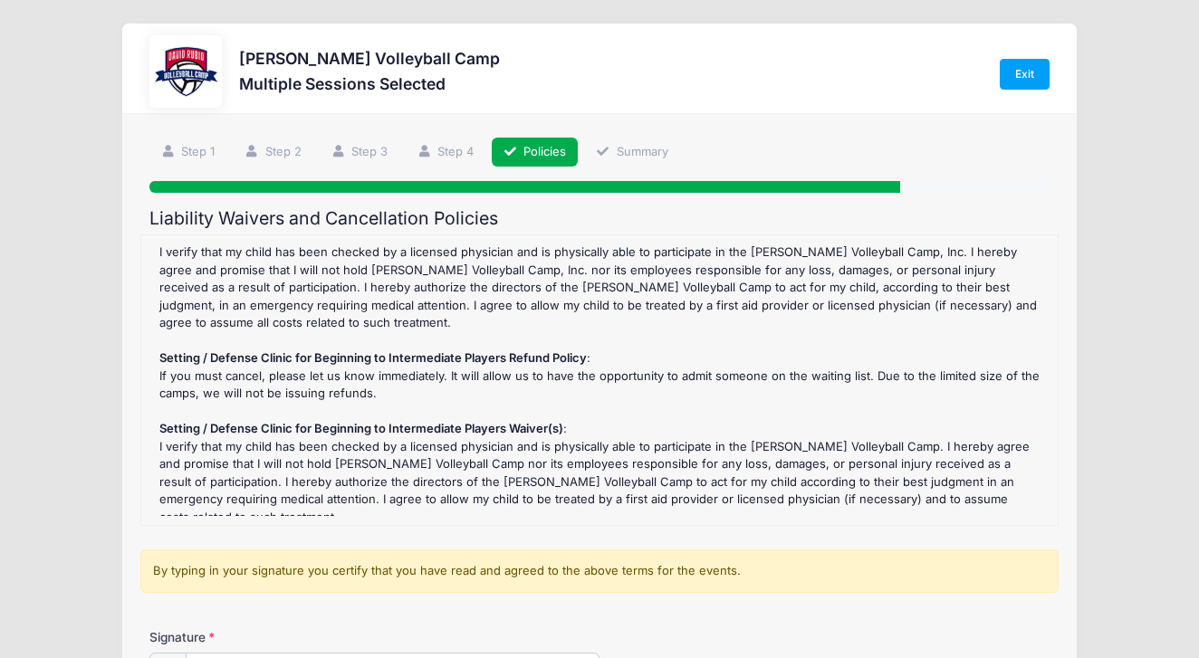
scroll to position [0, 0]
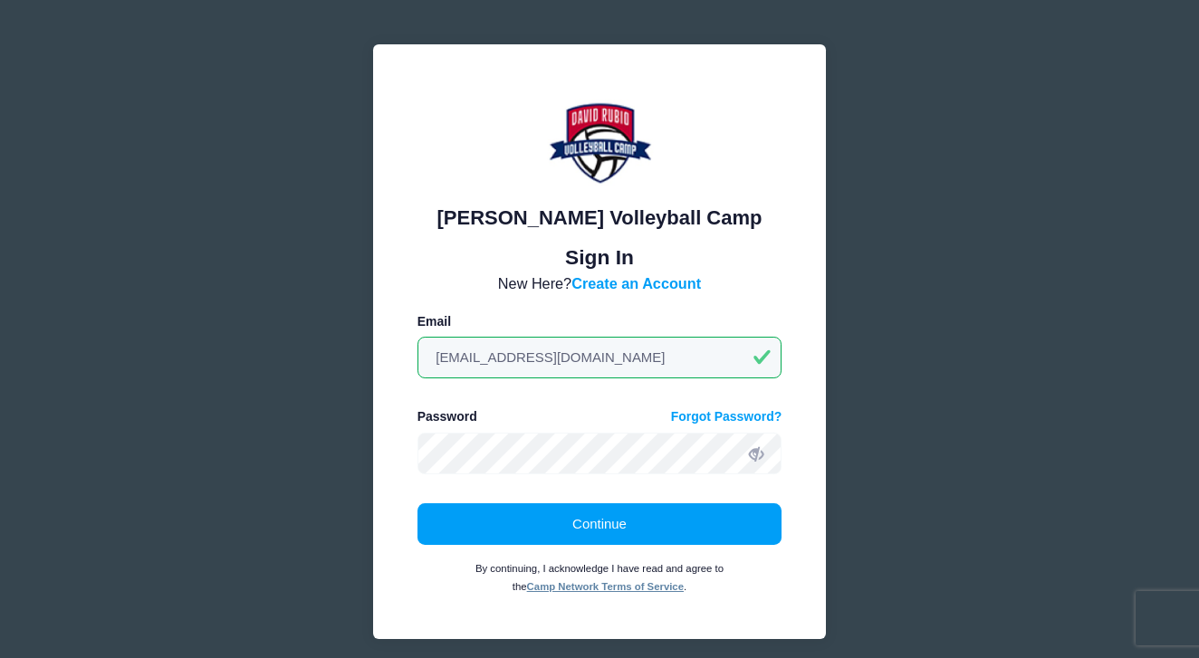
type input "hairbyangelina@gmail.com"
click at [691, 486] on form "New Here? Create an Account Email hairbyangelina@gmail.com Password Forgot Pass…" at bounding box center [599, 433] width 365 height 323
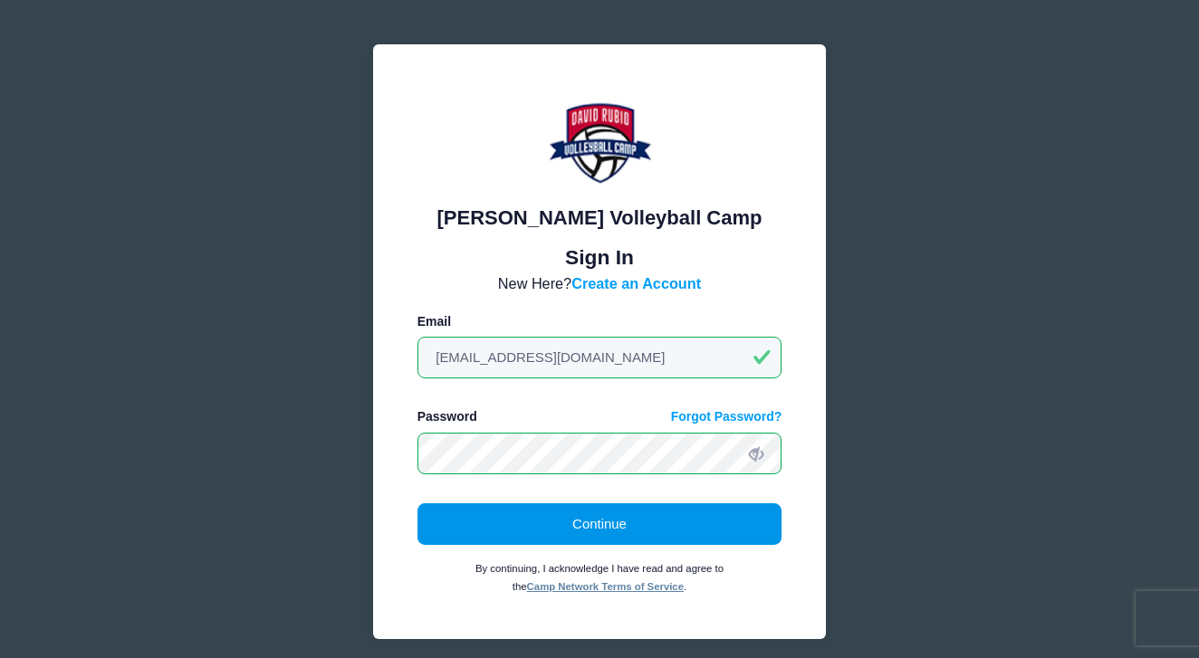
click at [584, 531] on button "Continue" at bounding box center [599, 524] width 365 height 42
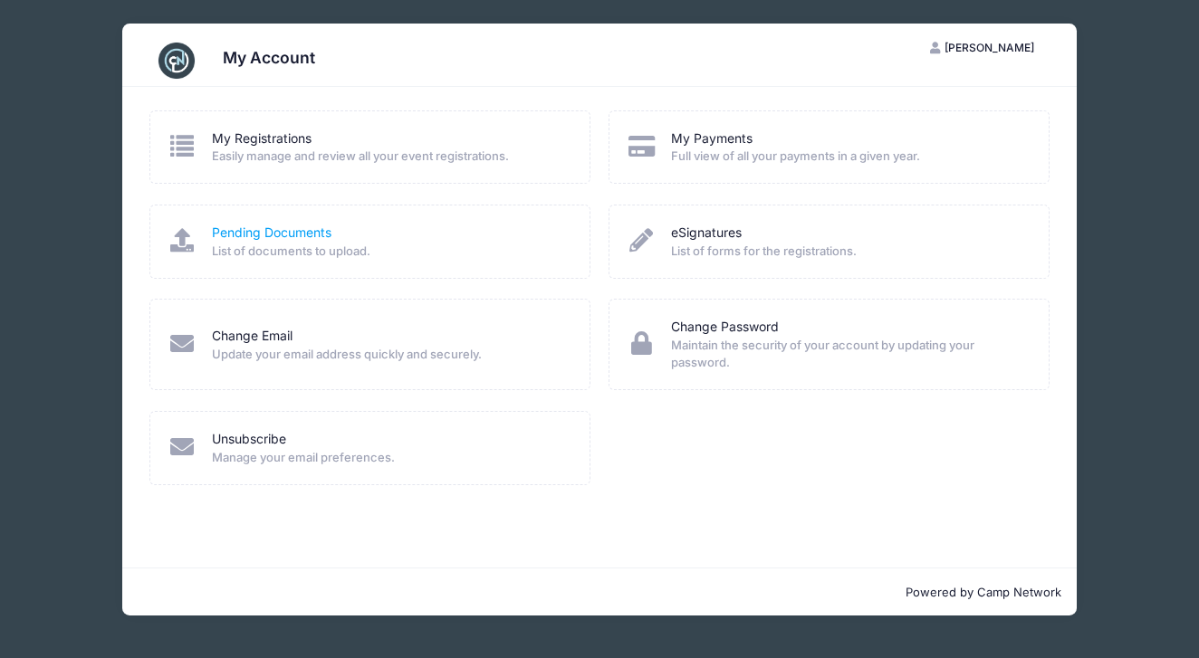
click at [271, 226] on link "Pending Documents" at bounding box center [271, 233] width 119 height 19
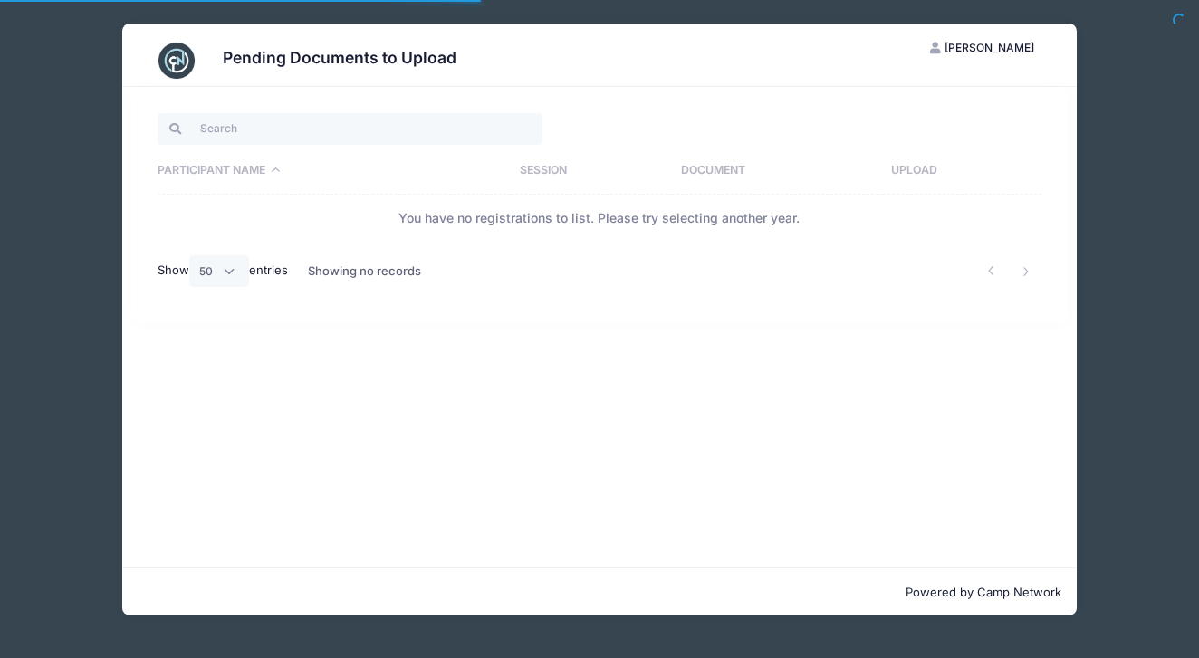
select select "50"
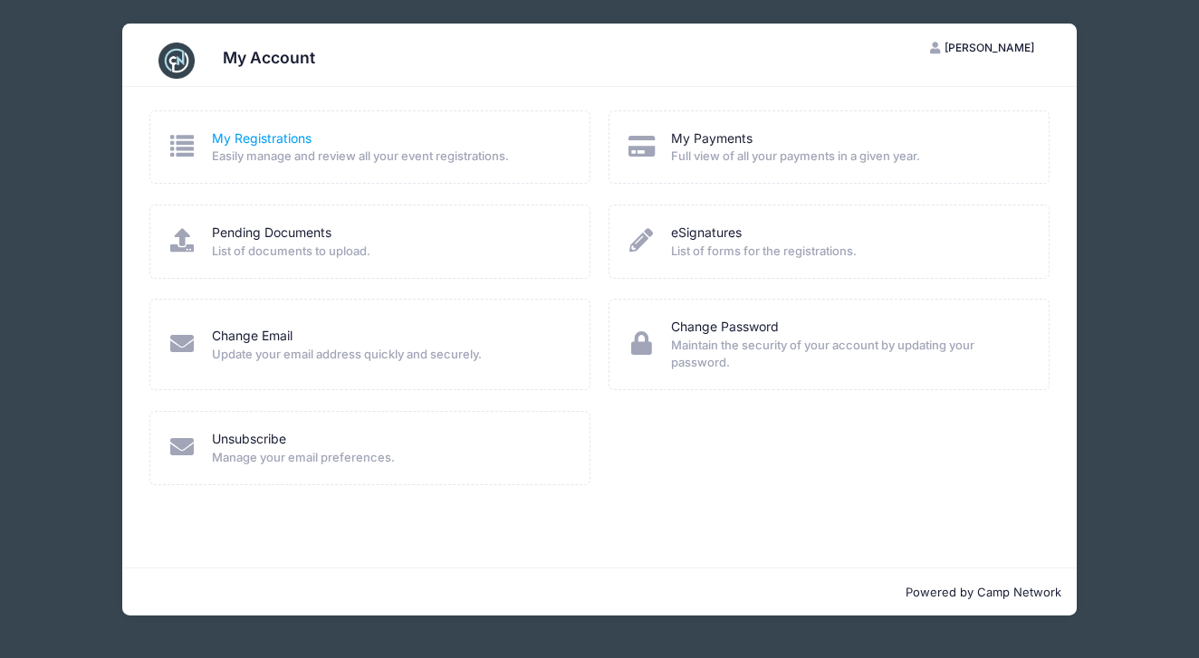
click at [240, 138] on link "My Registrations" at bounding box center [262, 138] width 100 height 19
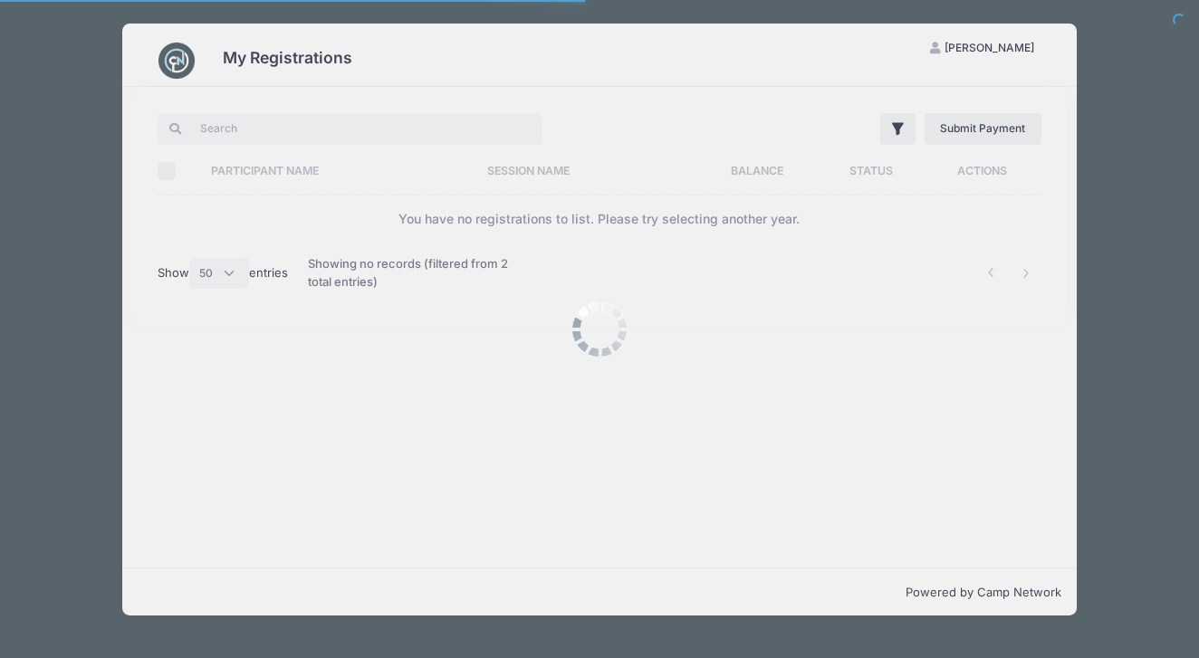
select select "50"
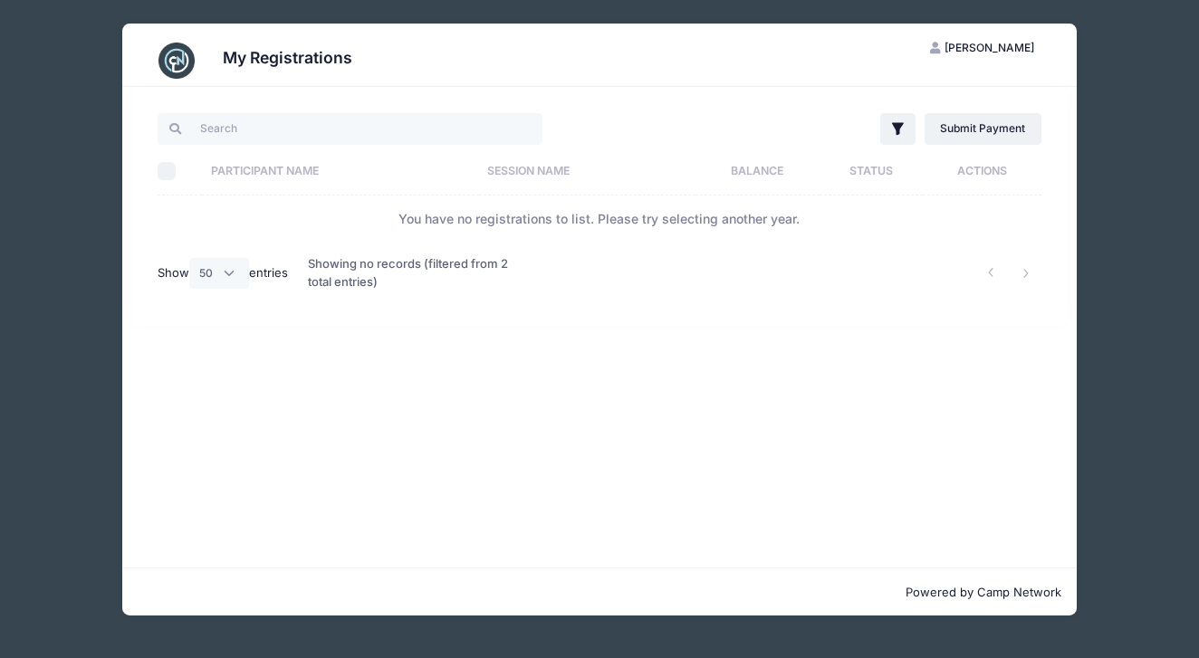
click at [960, 46] on span "[PERSON_NAME]" at bounding box center [989, 48] width 90 height 14
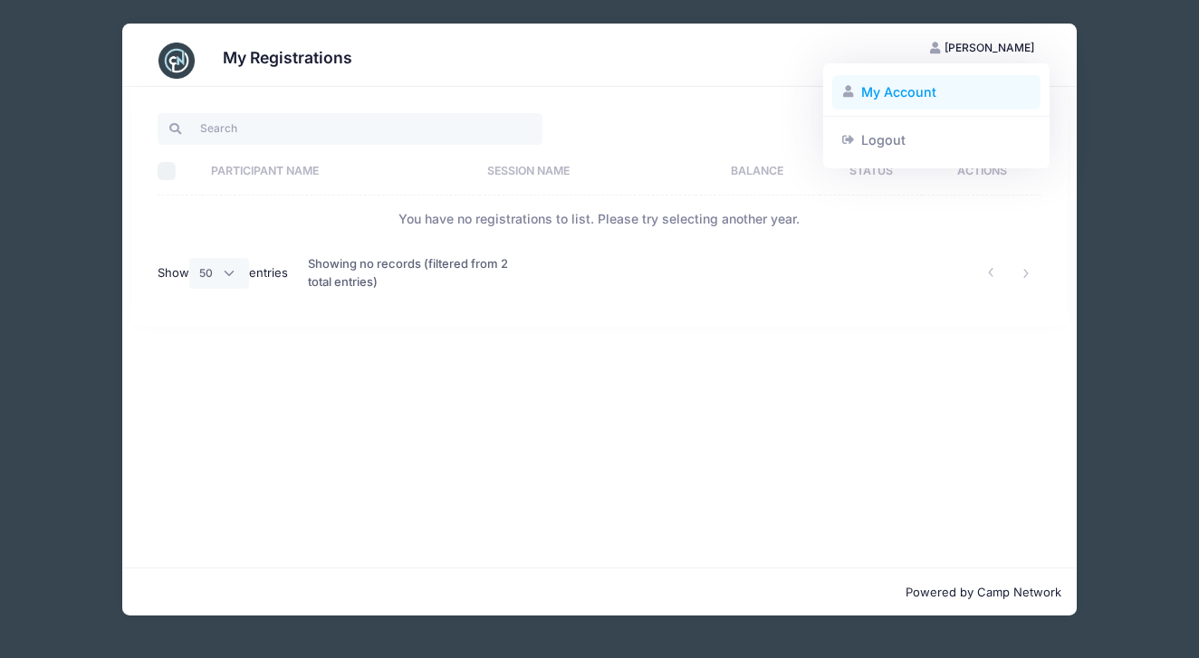
click at [907, 91] on link "My Account" at bounding box center [936, 92] width 209 height 34
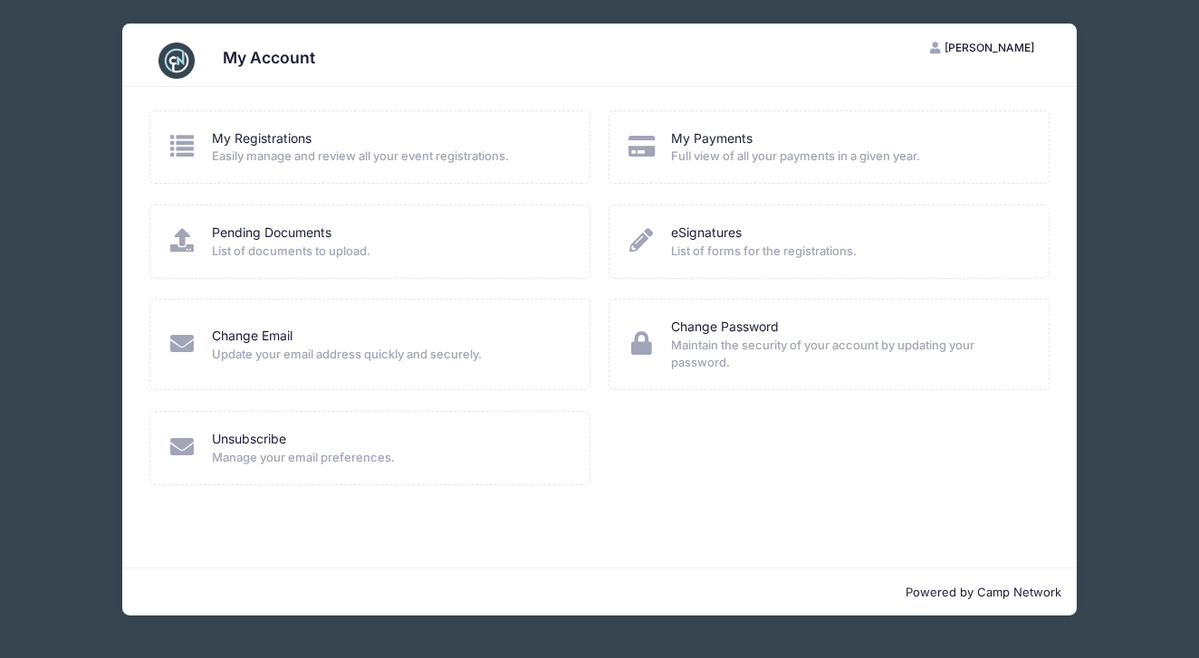
click at [712, 252] on span "List of forms for the registrations." at bounding box center [848, 252] width 354 height 18
click at [714, 234] on link "eSignatures" at bounding box center [706, 233] width 71 height 19
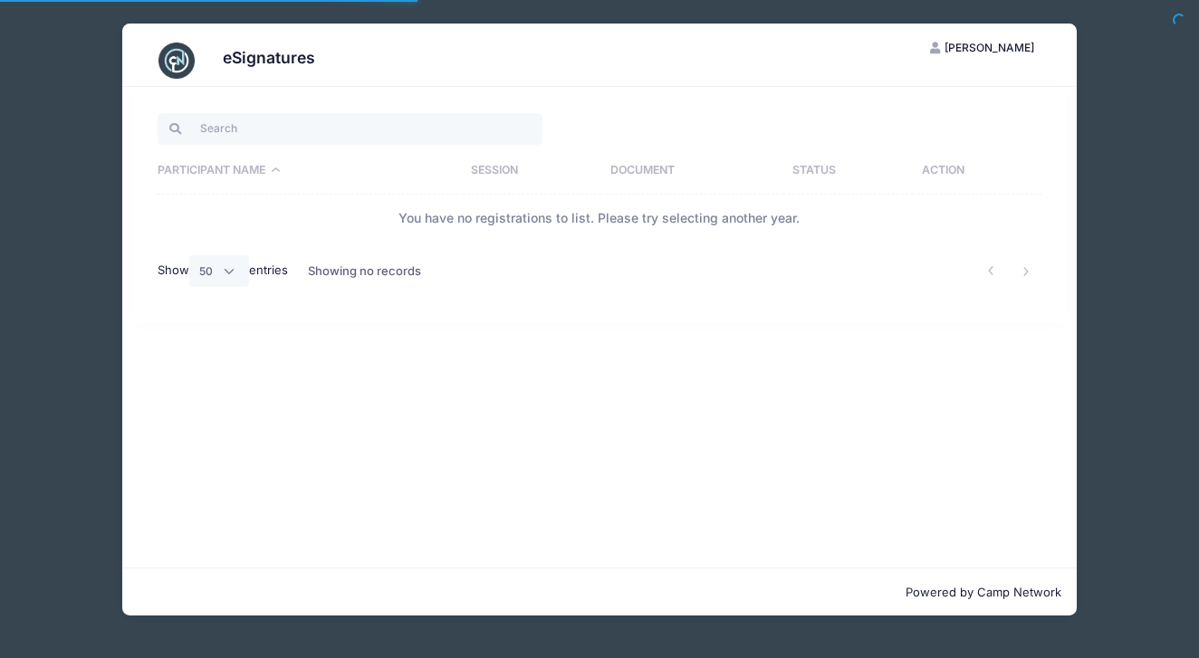
select select "50"
click at [944, 48] on span "[PERSON_NAME]" at bounding box center [989, 48] width 90 height 14
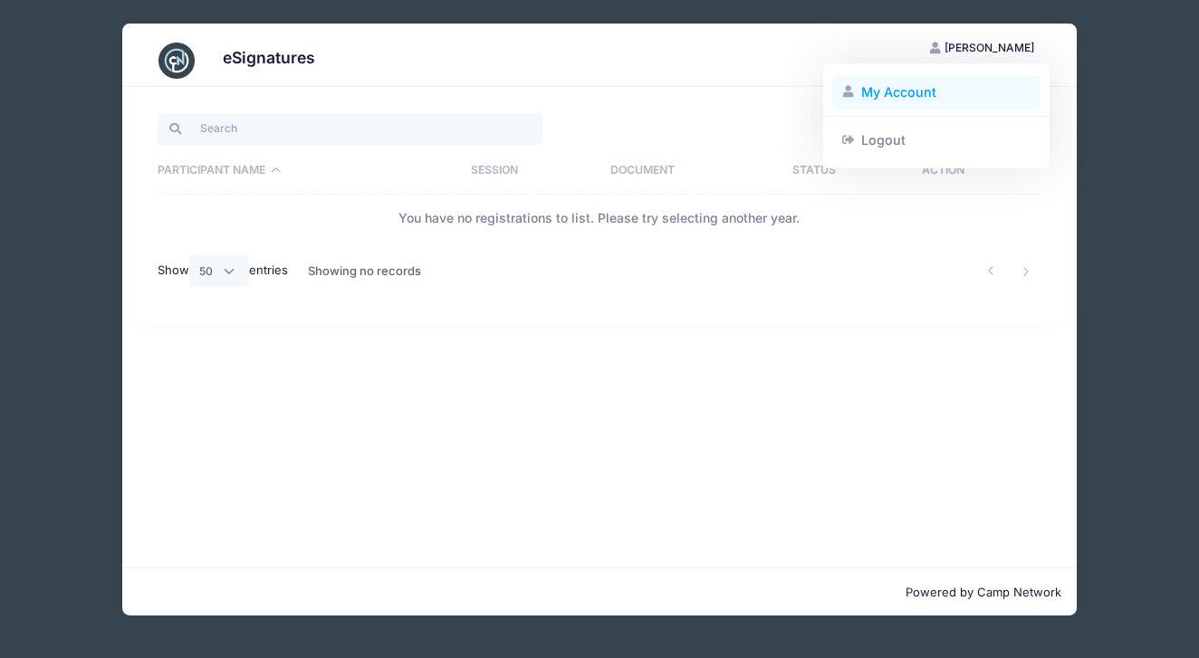
click at [930, 89] on link "My Account" at bounding box center [936, 92] width 209 height 34
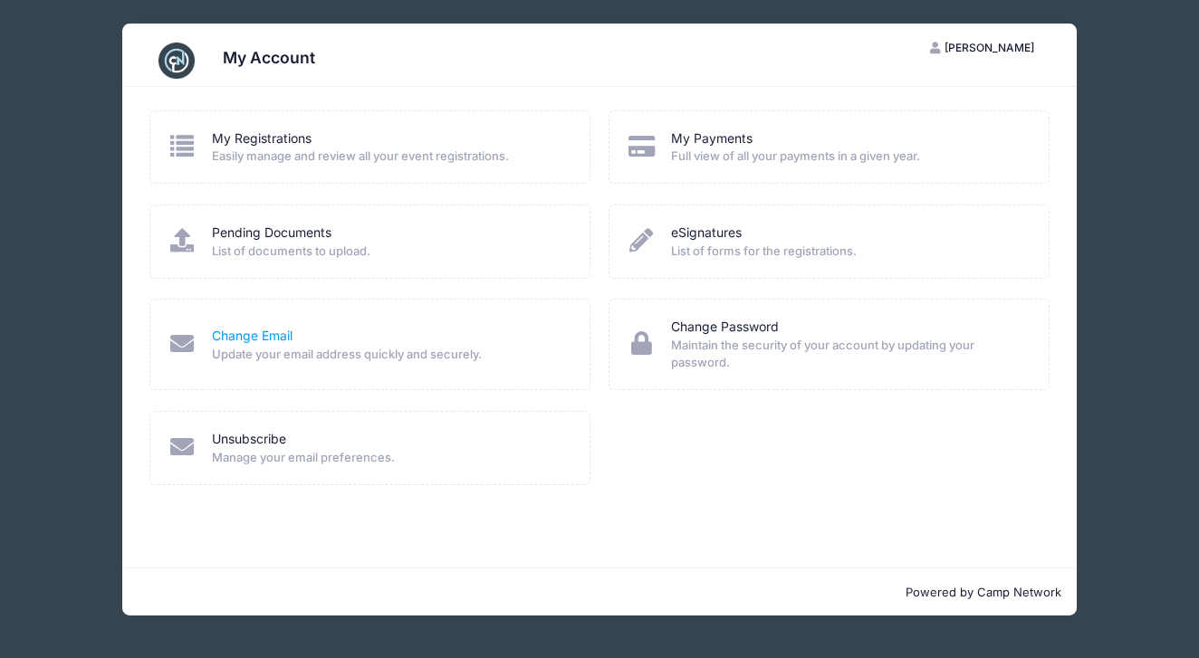
click at [272, 334] on link "Change Email" at bounding box center [252, 336] width 81 height 19
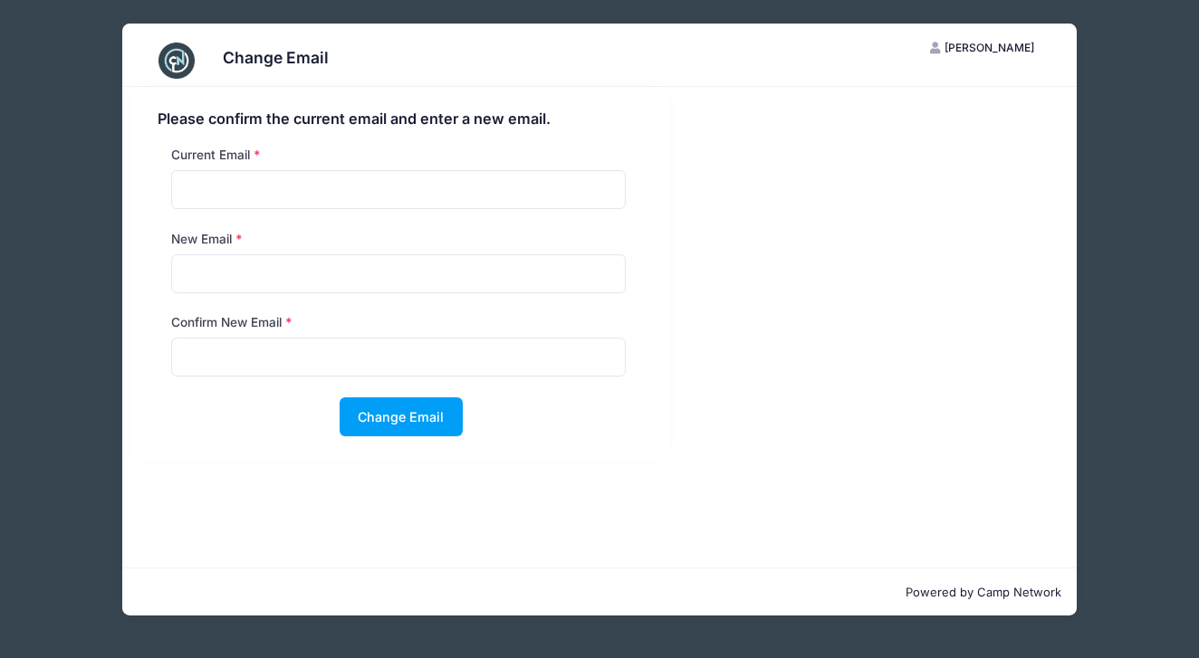
click at [989, 48] on span "[PERSON_NAME]" at bounding box center [989, 48] width 90 height 14
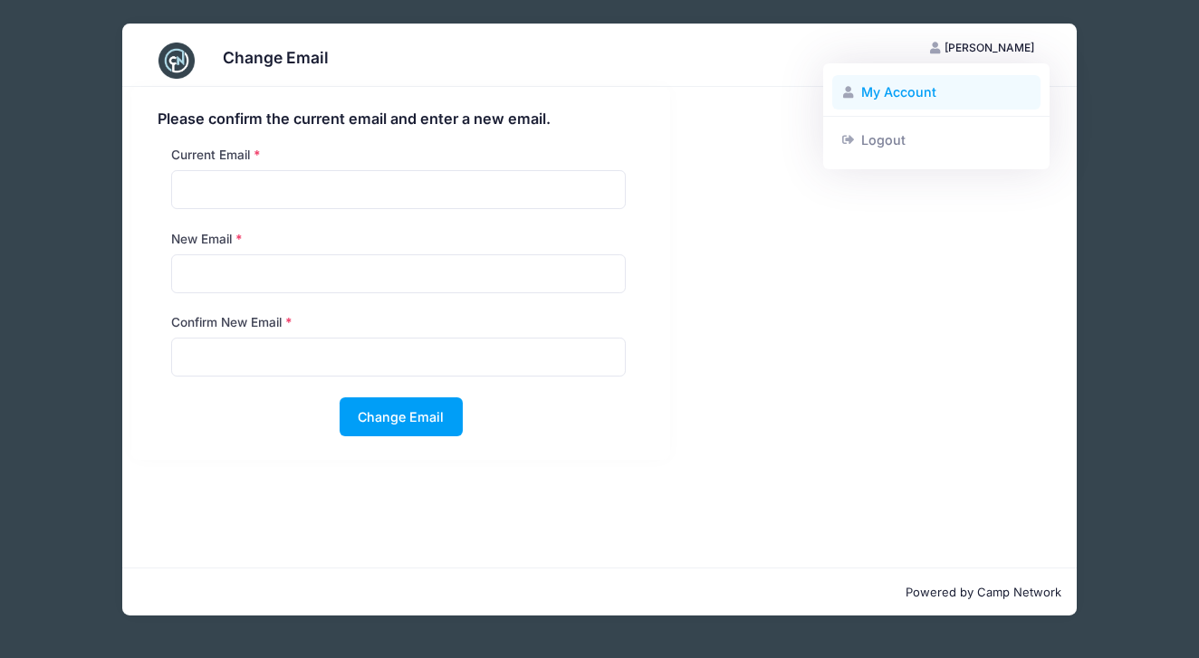
click at [926, 100] on link "My Account" at bounding box center [936, 92] width 209 height 34
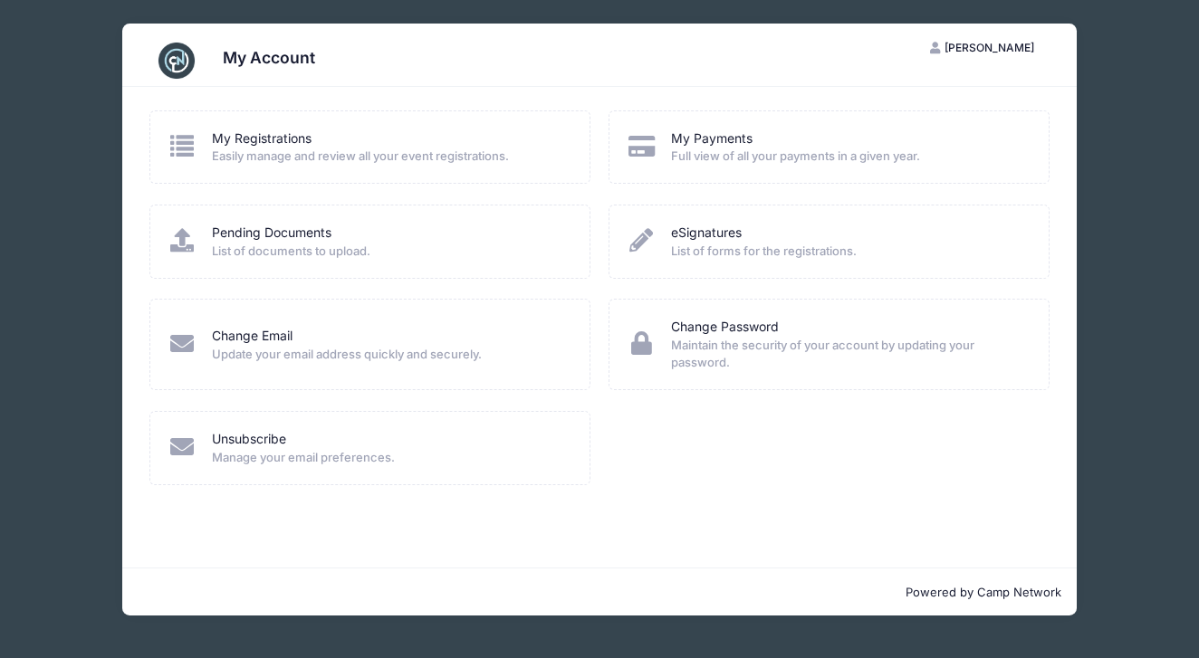
click at [264, 160] on span "Easily manage and review all your event registrations." at bounding box center [389, 157] width 354 height 18
click at [264, 145] on link "My Registrations" at bounding box center [262, 138] width 100 height 19
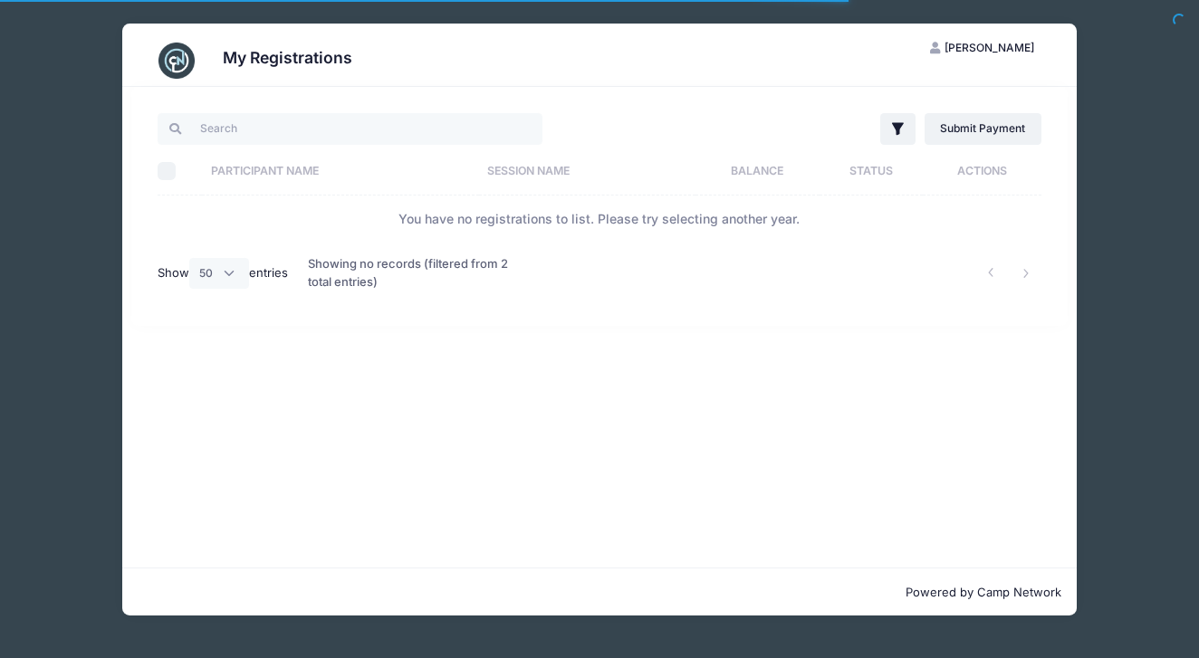
select select "50"
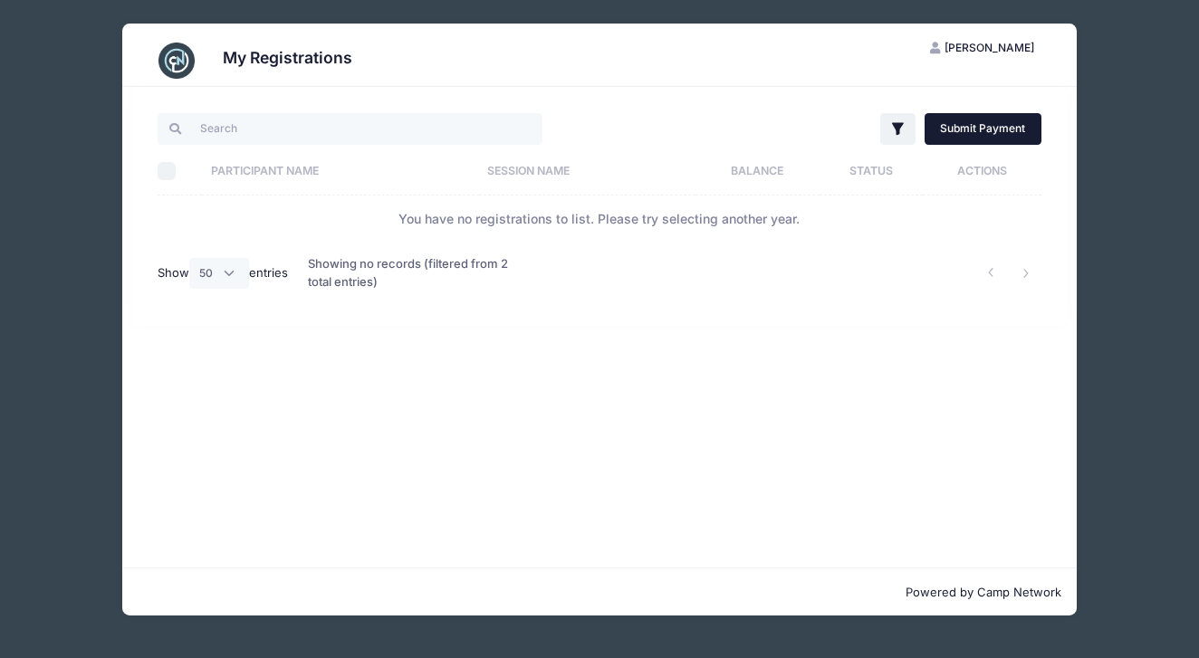
click at [966, 131] on link "Submit Payment" at bounding box center [982, 128] width 117 height 31
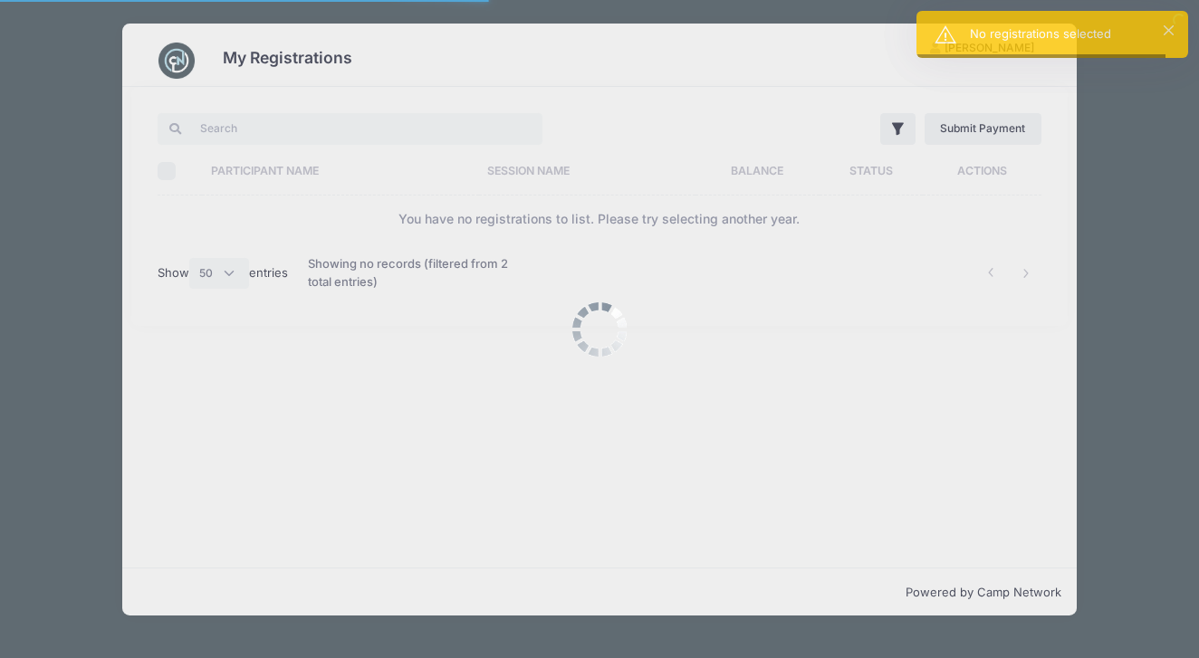
select select "50"
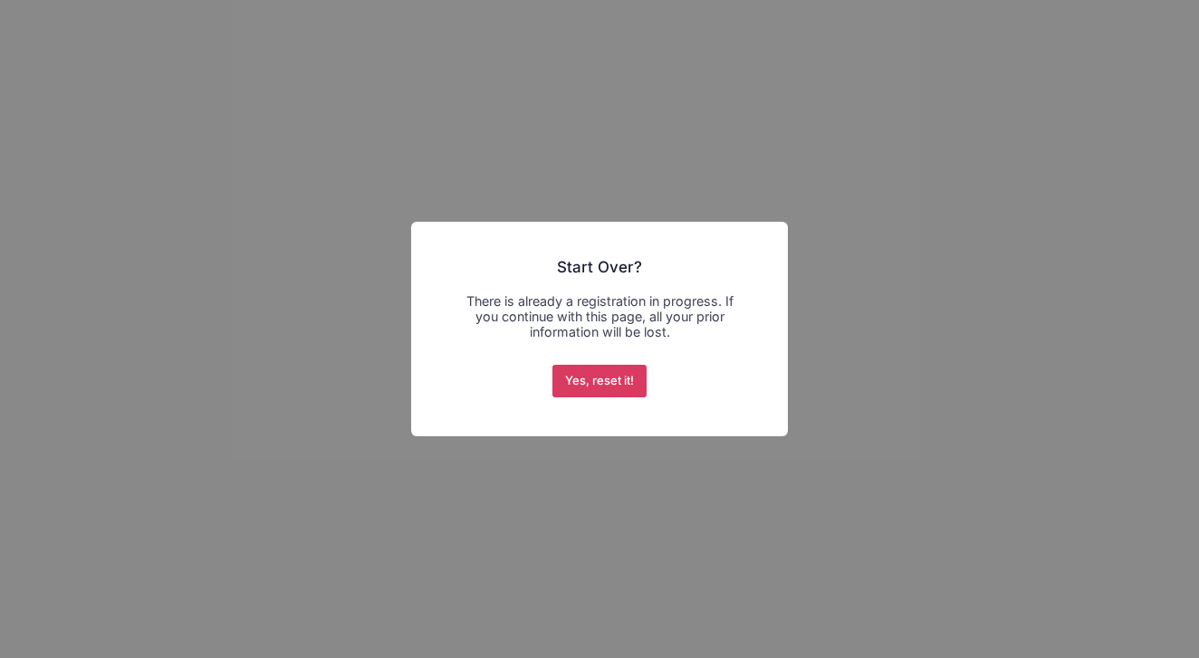
click at [613, 395] on button "Yes, reset it!" at bounding box center [599, 381] width 95 height 33
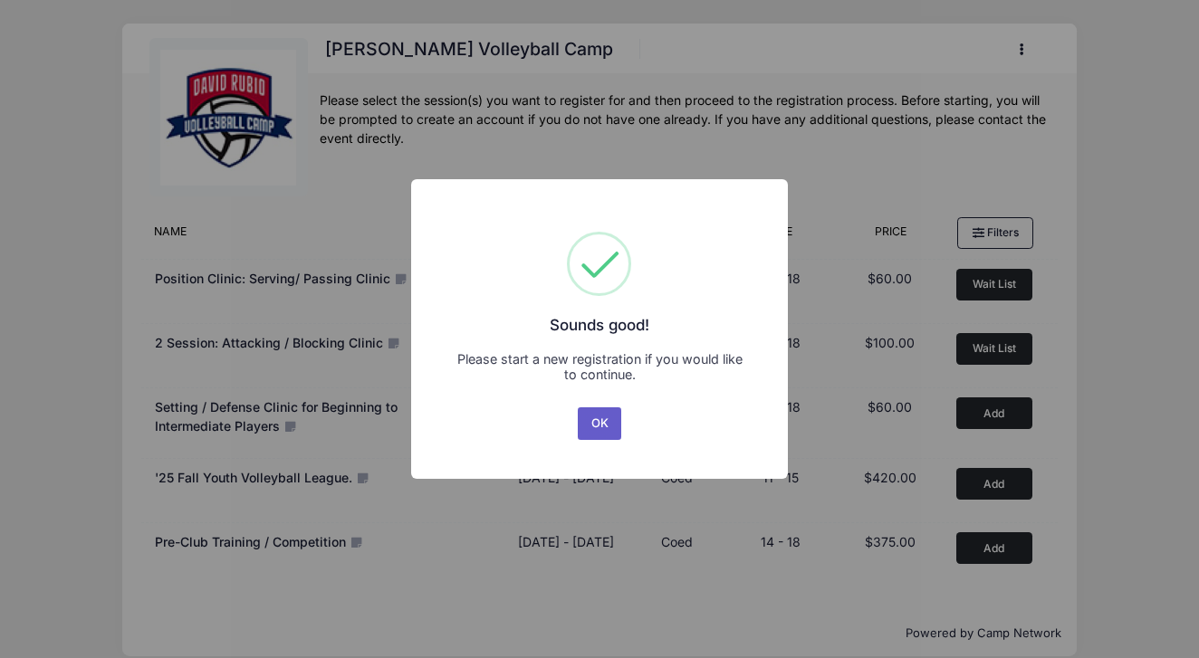
click at [607, 422] on button "OK" at bounding box center [599, 423] width 43 height 33
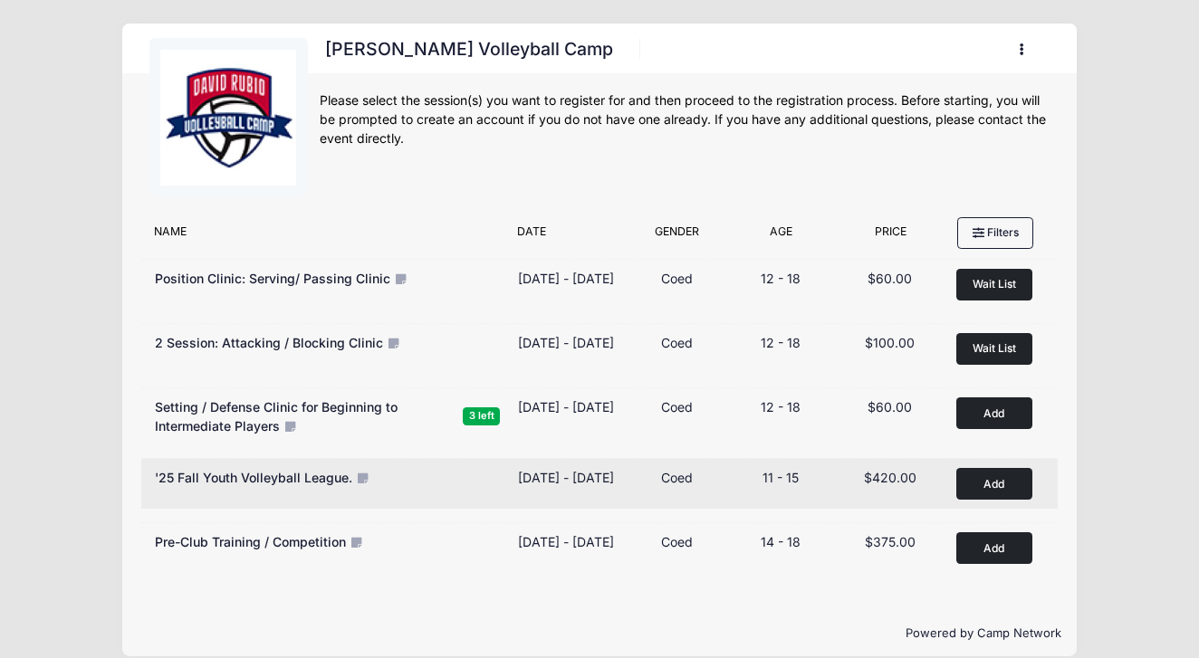
click at [982, 481] on button "Add to Cart" at bounding box center [994, 484] width 76 height 32
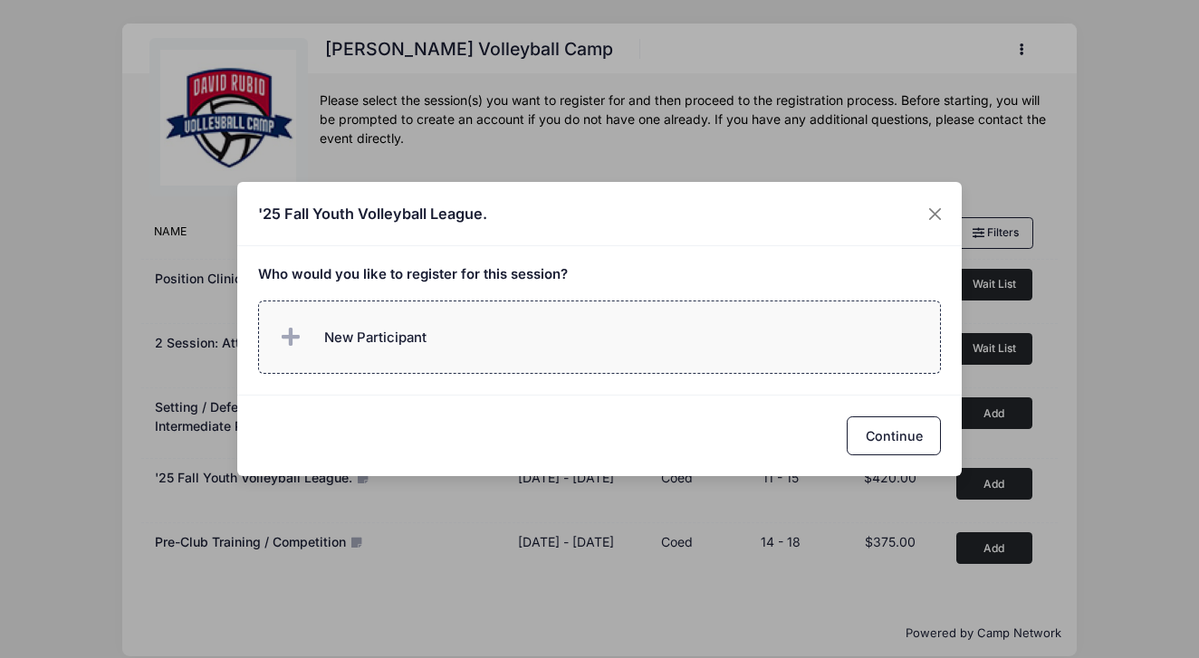
click at [368, 324] on span "New Participant" at bounding box center [351, 338] width 150 height 36
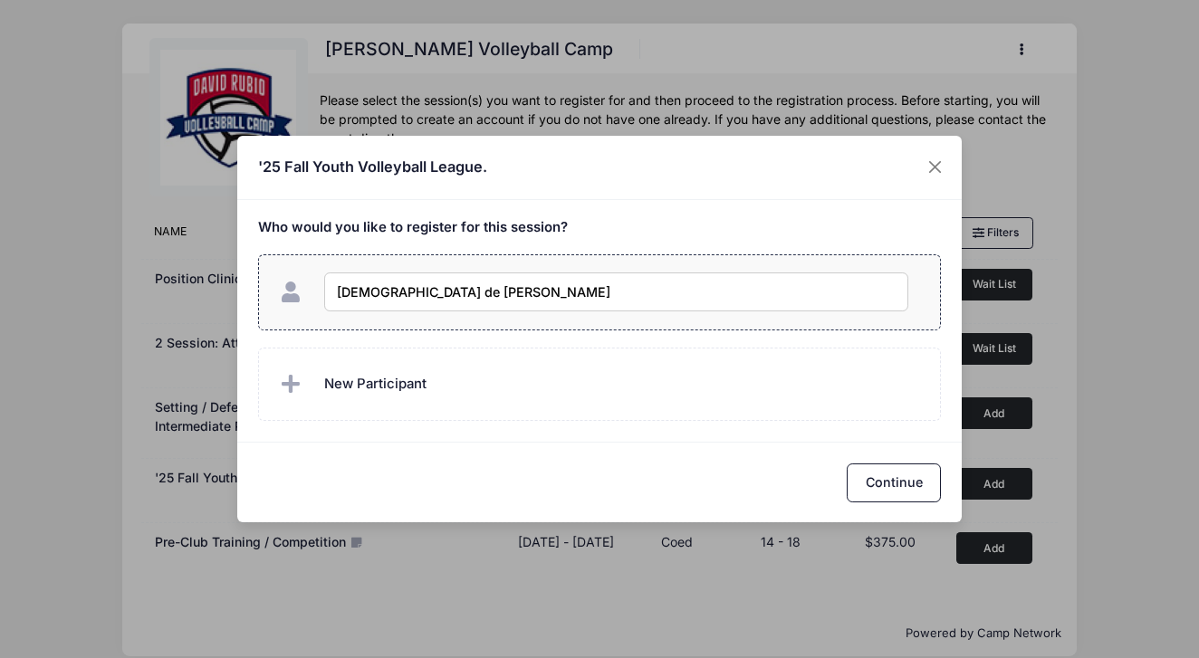
type input "Evangelina de Callier"
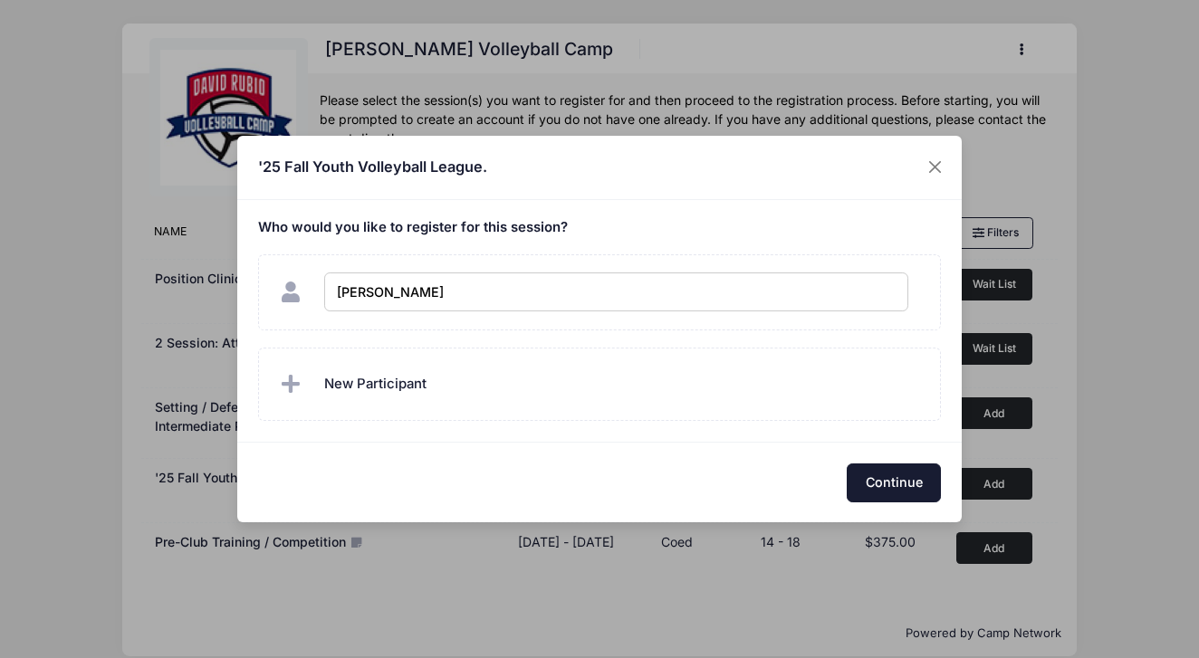
checkbox input "true"
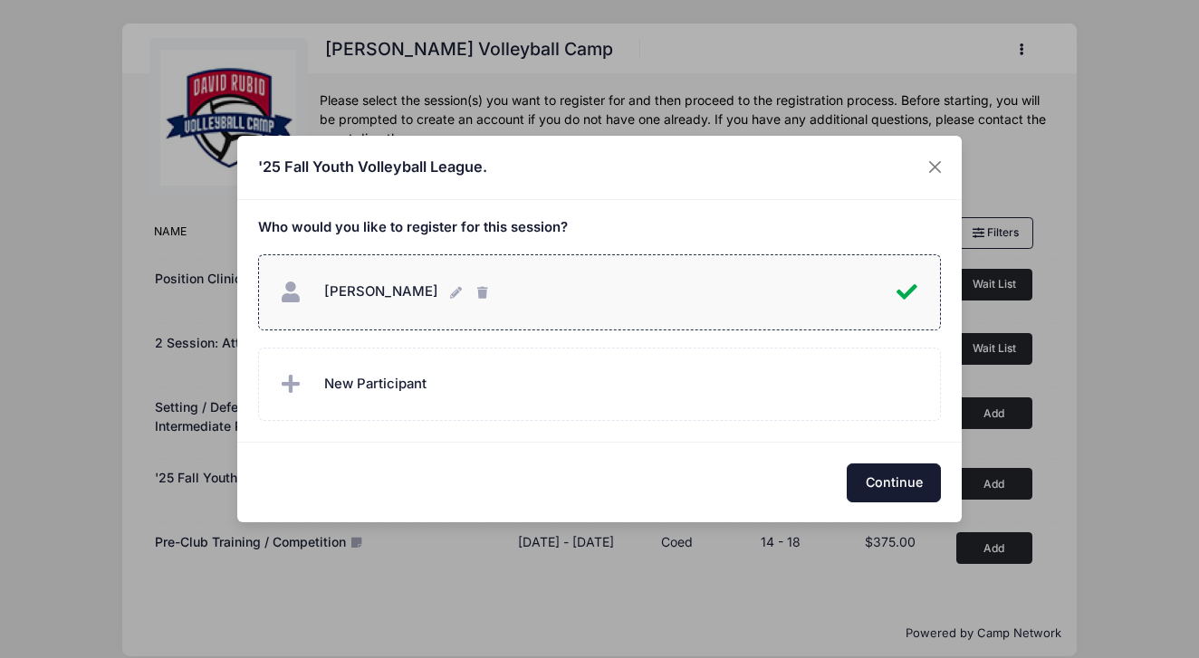
click at [903, 480] on button "Continue" at bounding box center [893, 482] width 94 height 39
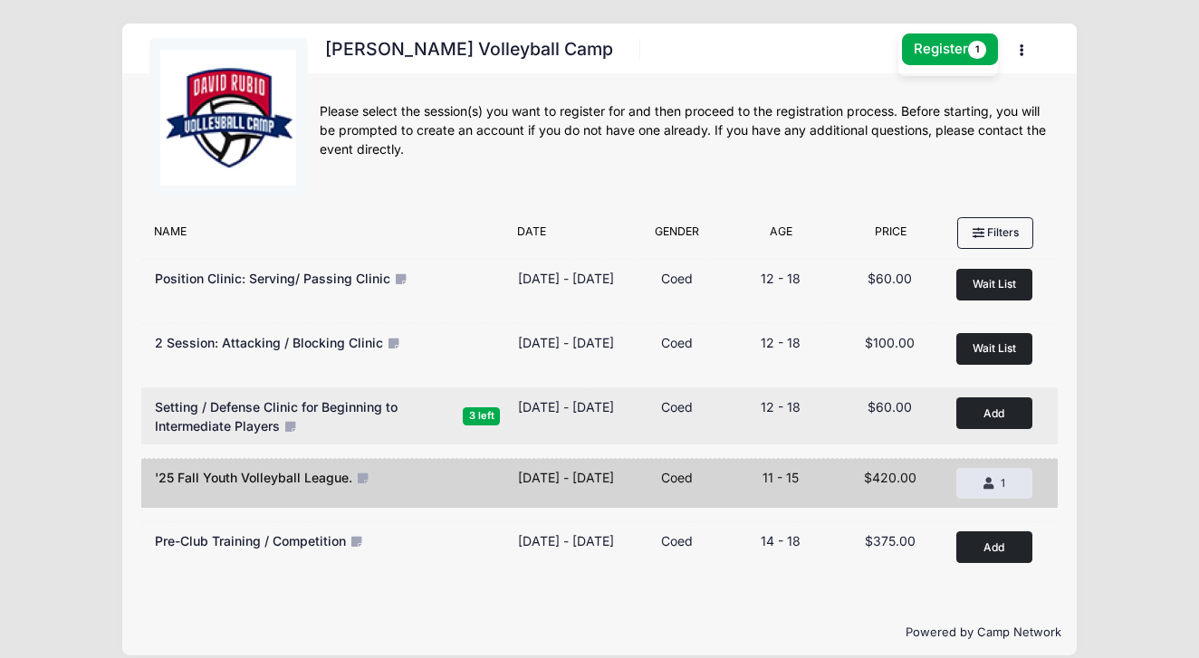
click at [974, 428] on button "Add to Cart" at bounding box center [994, 413] width 76 height 32
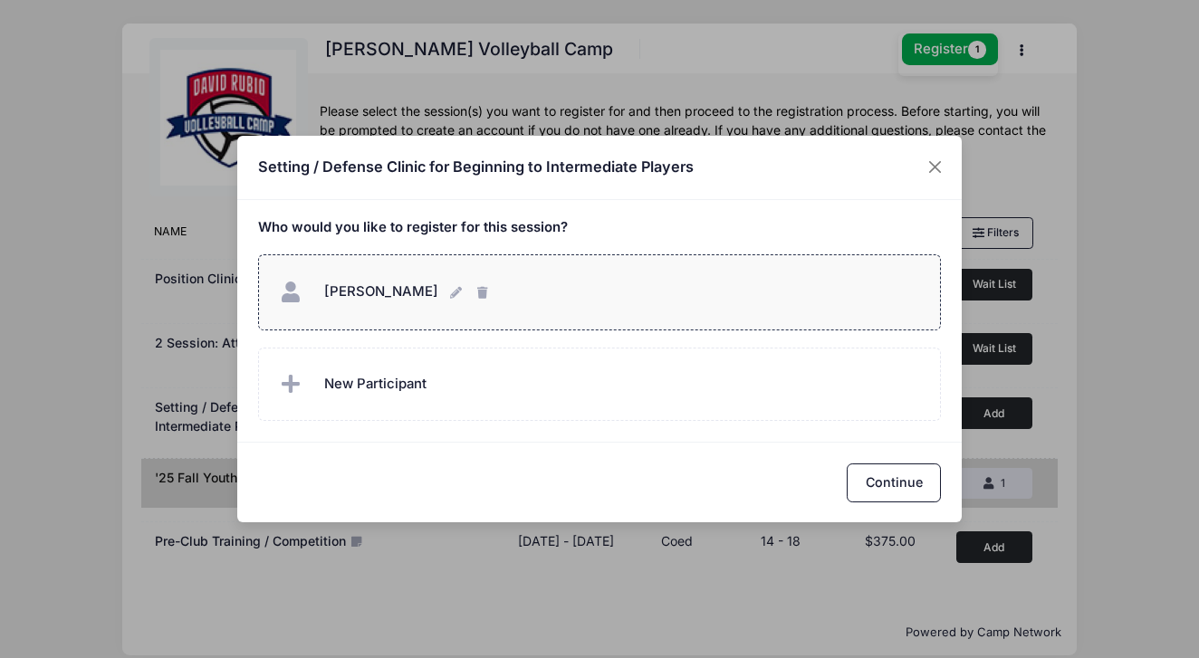
click at [598, 280] on div "Evangelina de Callier Evangelina de Callier" at bounding box center [599, 291] width 646 height 39
checkbox input "true"
click at [914, 485] on button "Continue" at bounding box center [893, 482] width 94 height 39
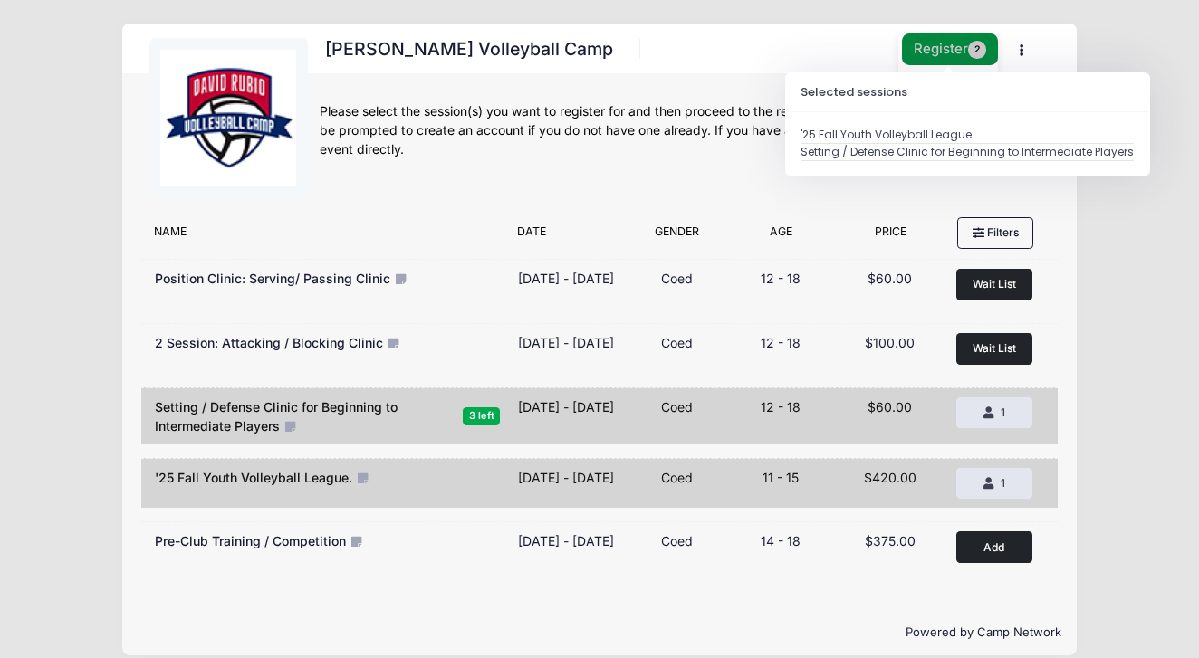
click at [947, 43] on button "Register 2" at bounding box center [950, 49] width 96 height 32
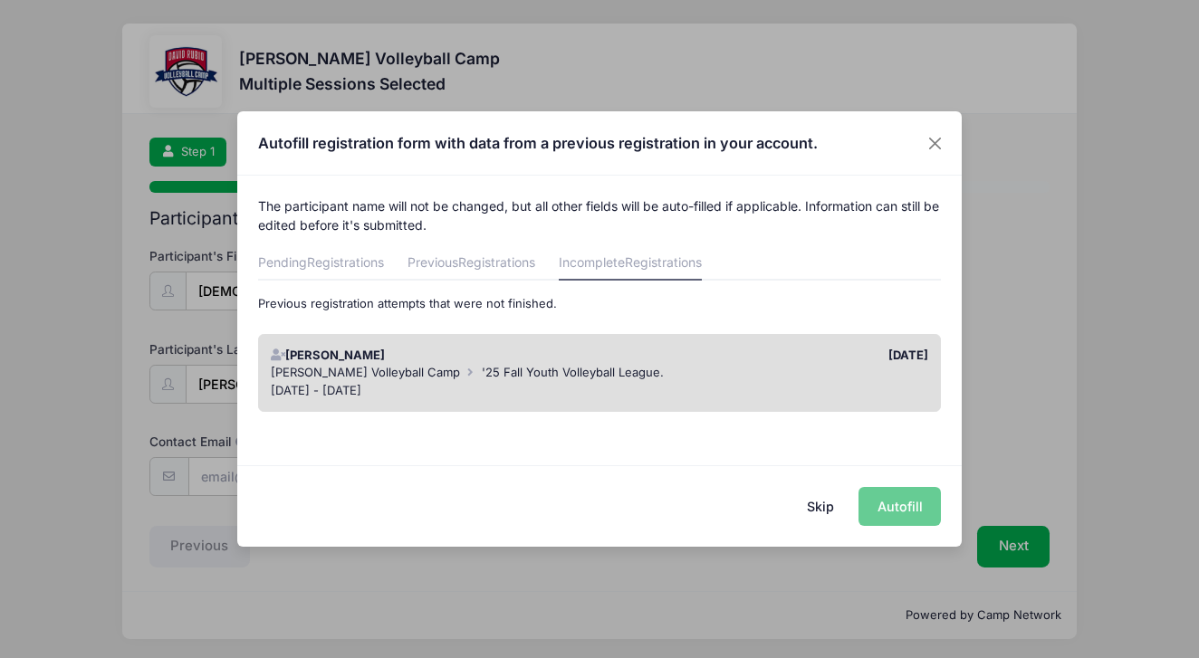
click at [903, 507] on div "Skip Autofill" at bounding box center [599, 505] width 724 height 81
click at [907, 502] on div "Skip Autofill" at bounding box center [599, 505] width 724 height 81
click at [647, 386] on div "[DATE] - [DATE]" at bounding box center [600, 391] width 658 height 18
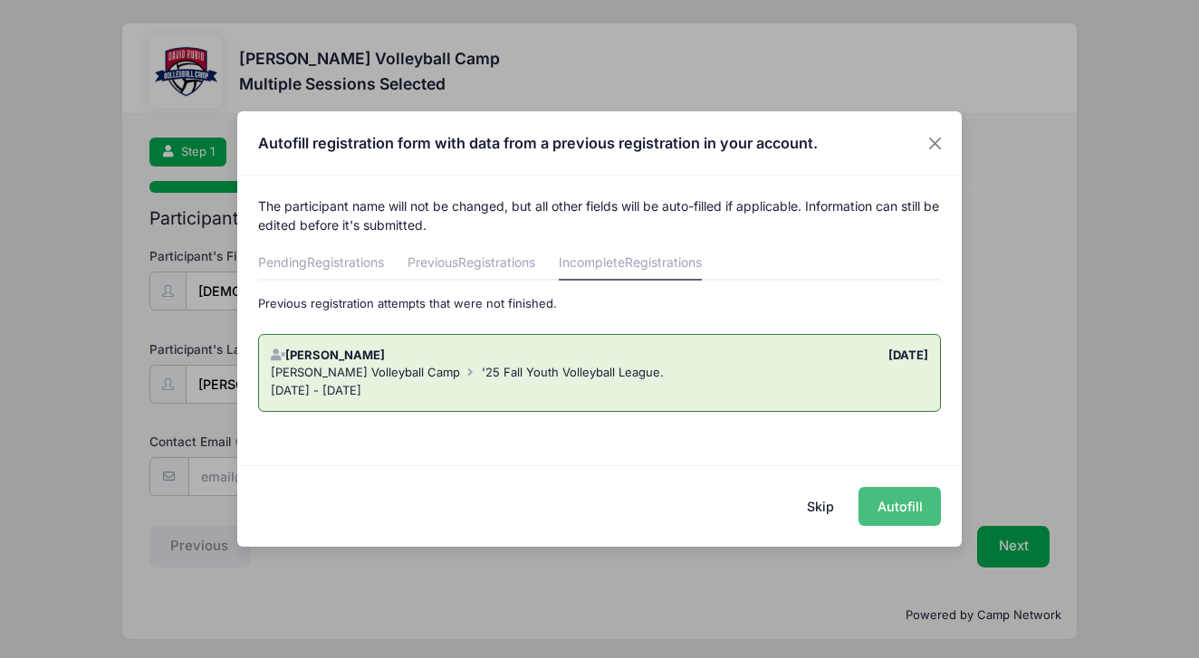
click at [898, 514] on button "Autofill" at bounding box center [899, 506] width 82 height 39
type input "[EMAIL_ADDRESS][DOMAIN_NAME]"
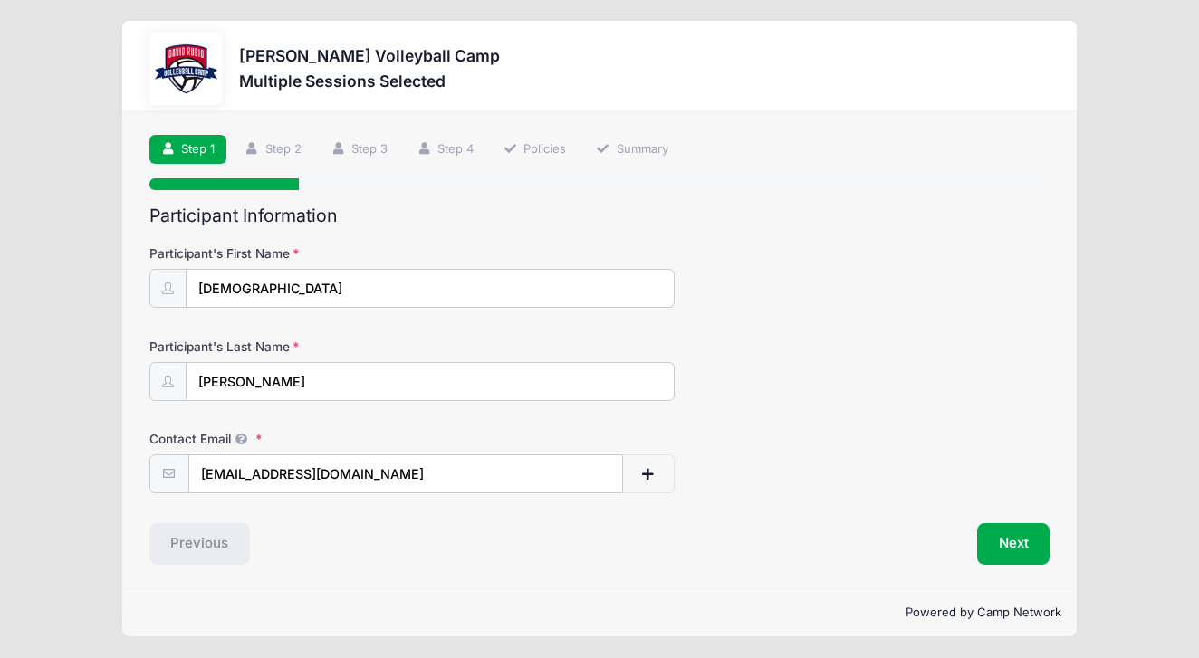
scroll to position [1, 0]
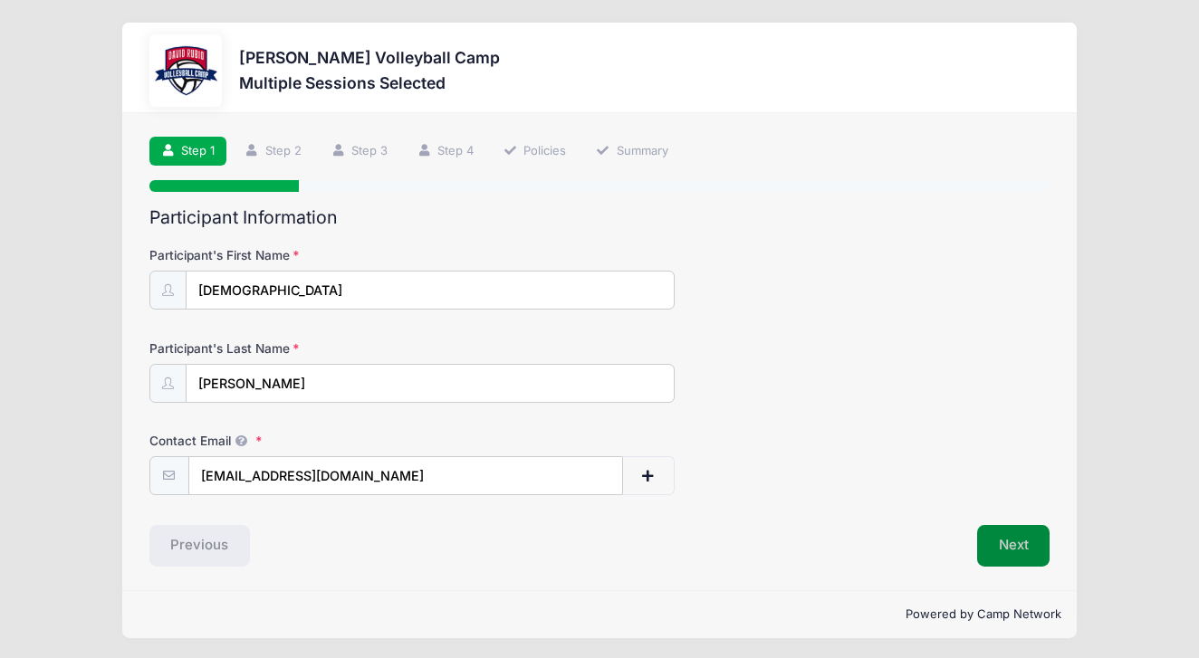
click at [1007, 541] on button "Next" at bounding box center [1013, 546] width 73 height 42
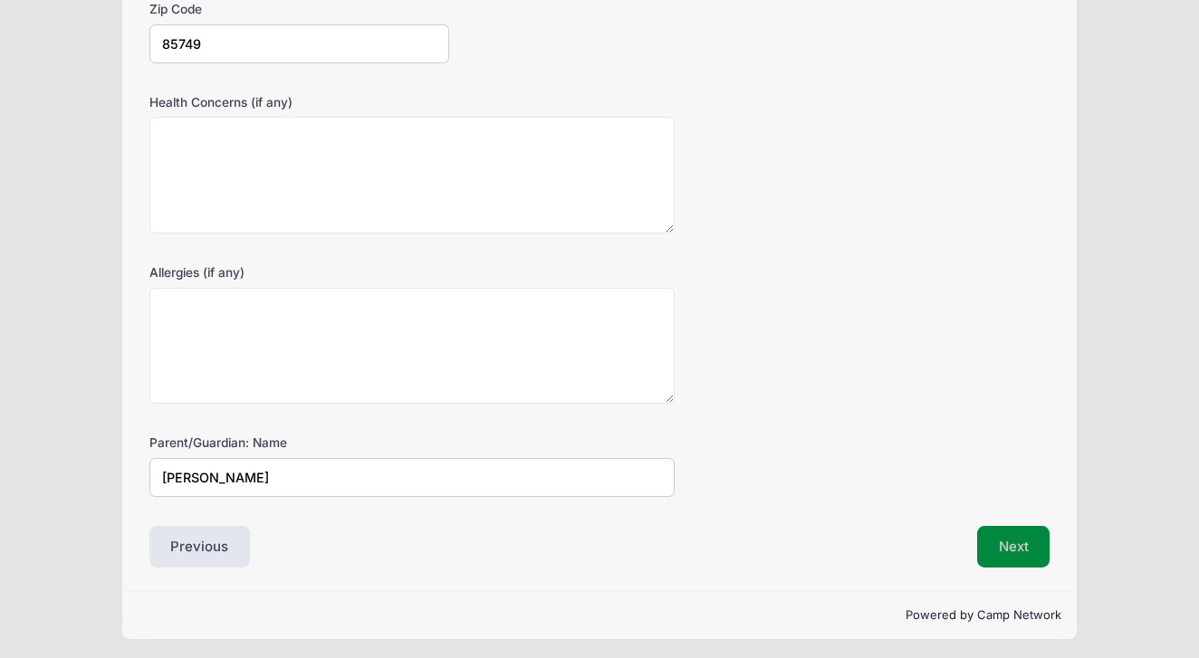
scroll to position [617, 0]
click at [999, 538] on button "Next" at bounding box center [1013, 548] width 73 height 42
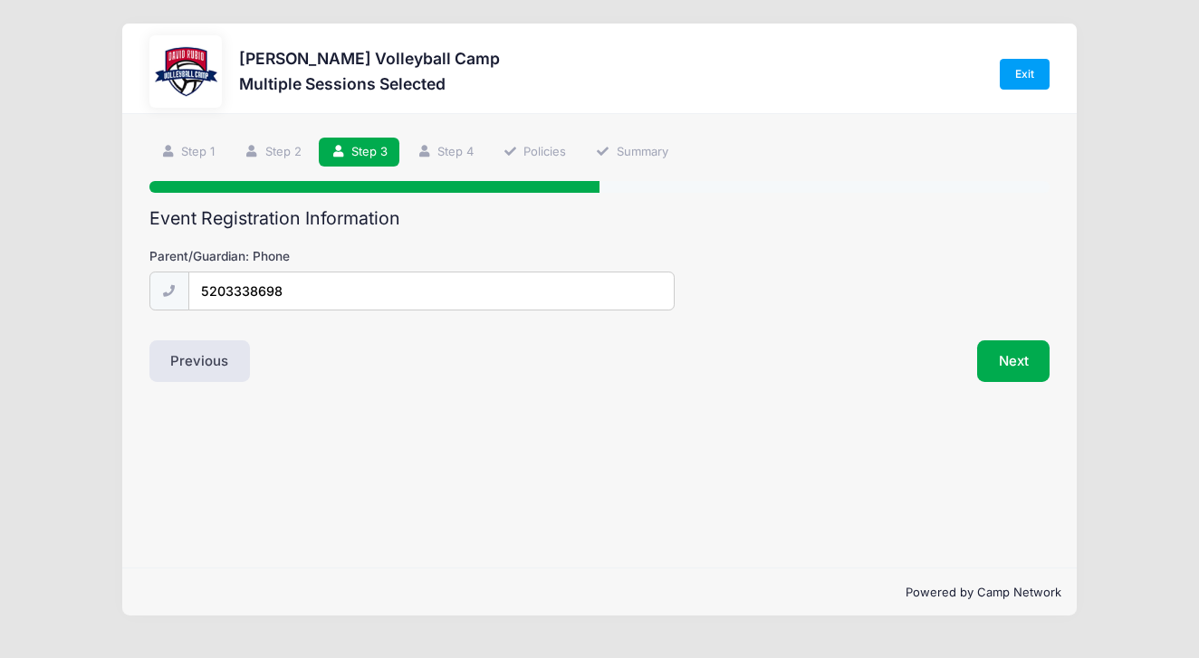
scroll to position [0, 0]
click at [1011, 363] on button "Next" at bounding box center [1013, 361] width 73 height 42
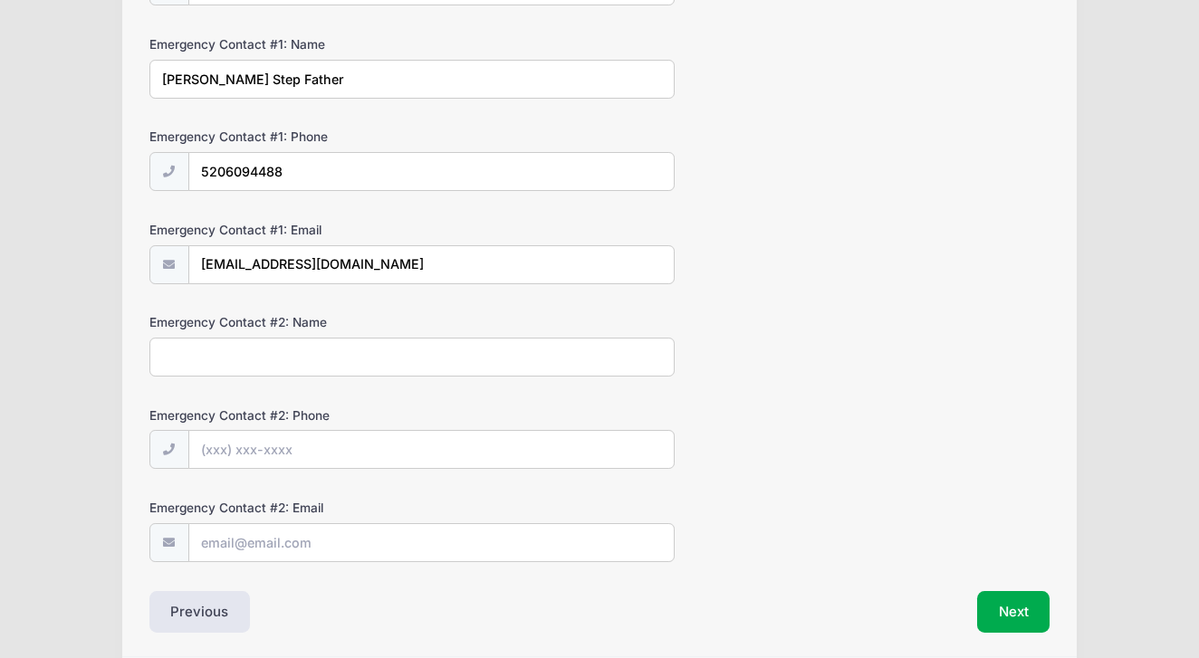
scroll to position [308, 0]
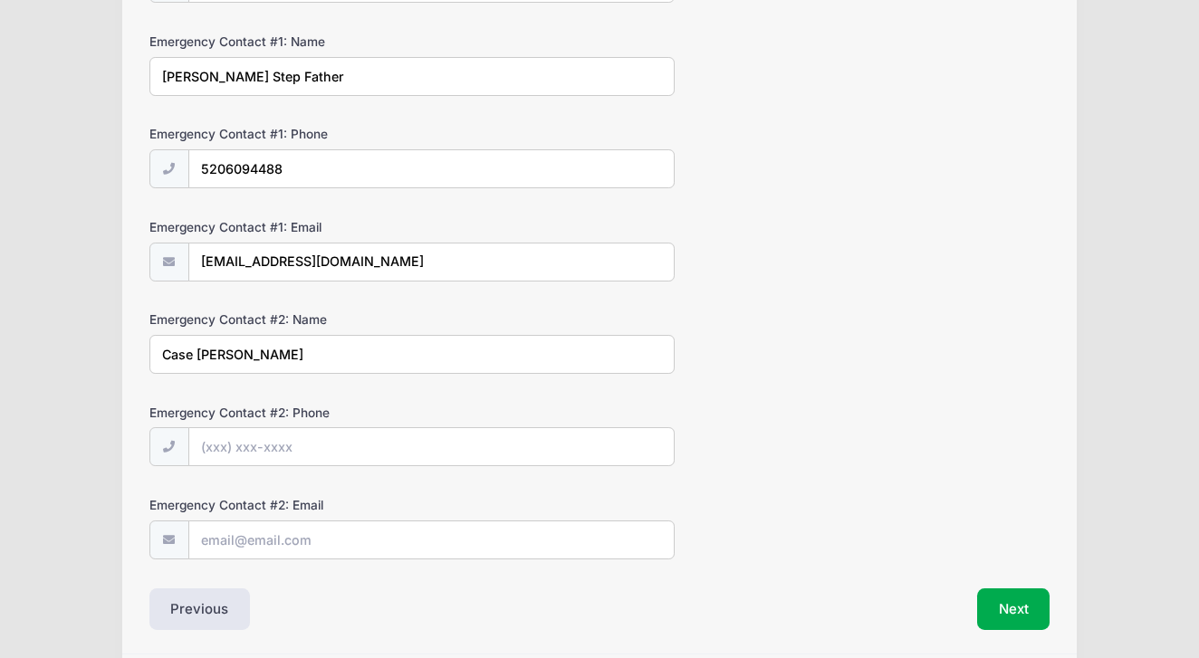
type input "Case [PERSON_NAME]"
type input "[PHONE_NUMBER]"
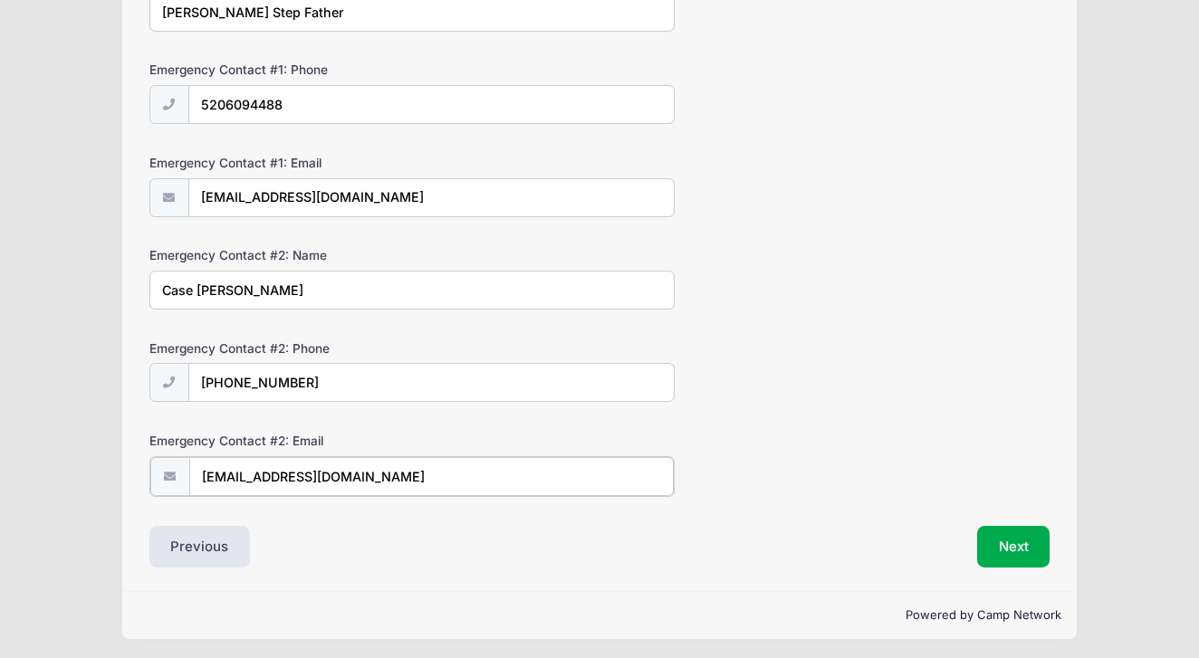
scroll to position [370, 0]
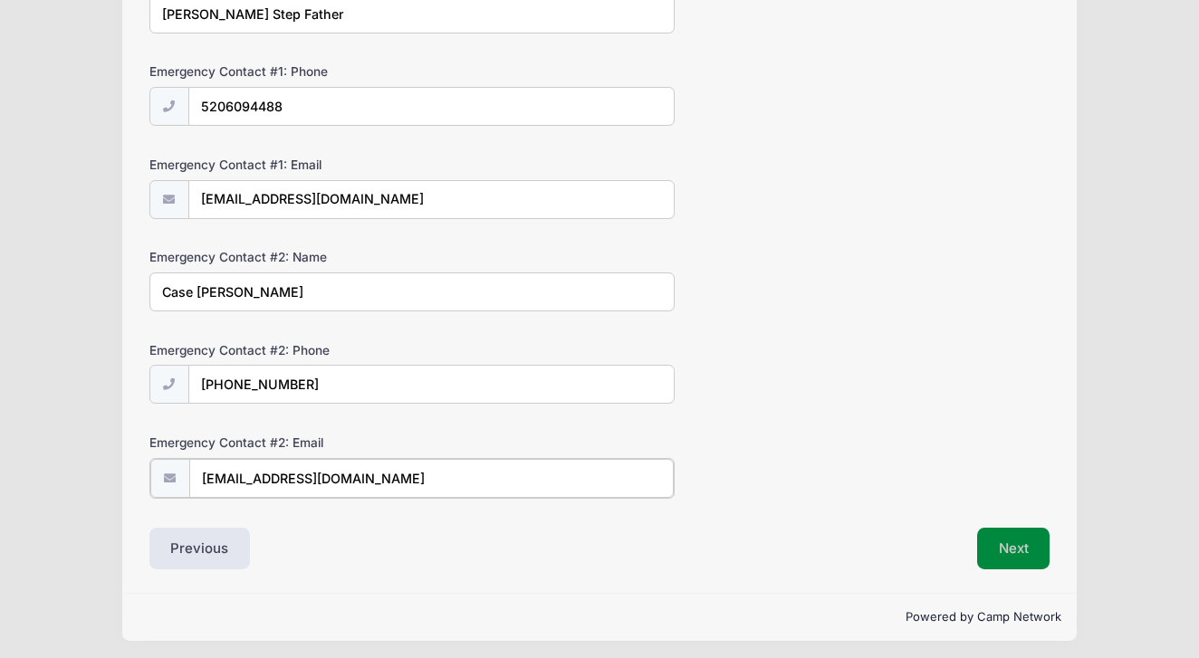
type input "soldofcourse@gmail.com"
click at [1014, 544] on button "Next" at bounding box center [1013, 547] width 73 height 42
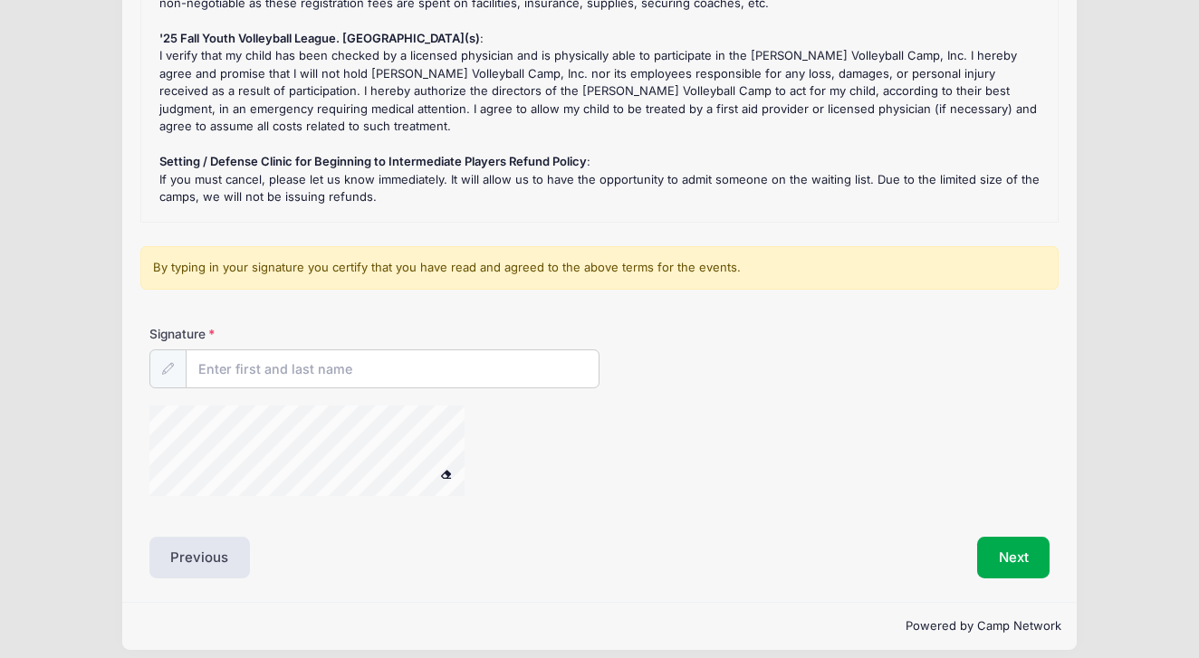
scroll to position [315, 0]
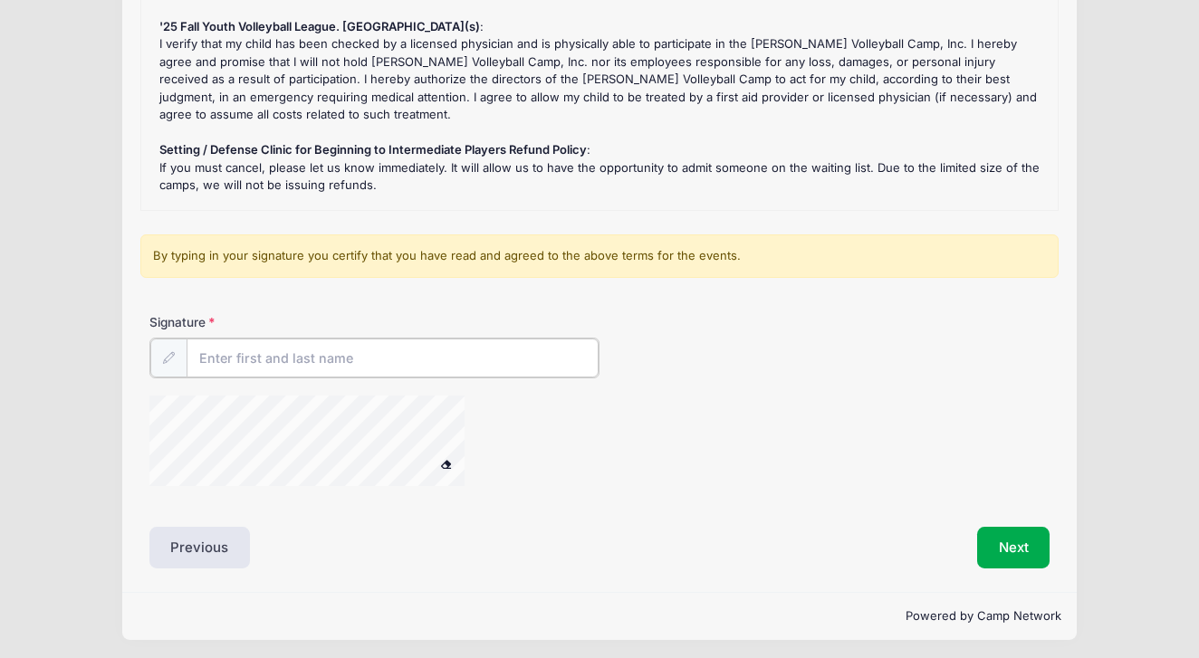
click at [285, 349] on input "Signature" at bounding box center [392, 358] width 412 height 39
